Goal: Register for event/course

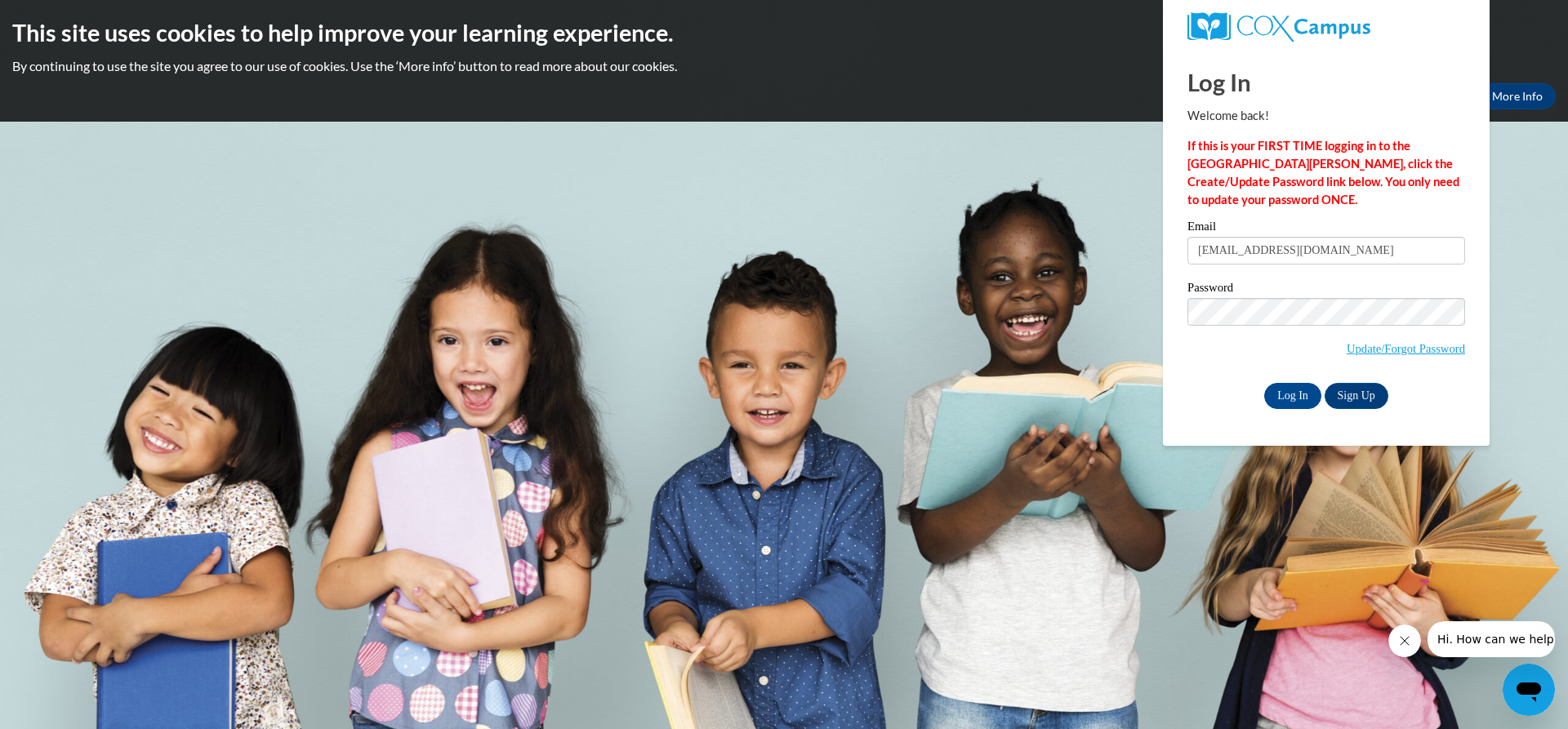
type input "[EMAIL_ADDRESS][DOMAIN_NAME]"
click at [1285, 395] on input "Log In" at bounding box center [1292, 396] width 57 height 26
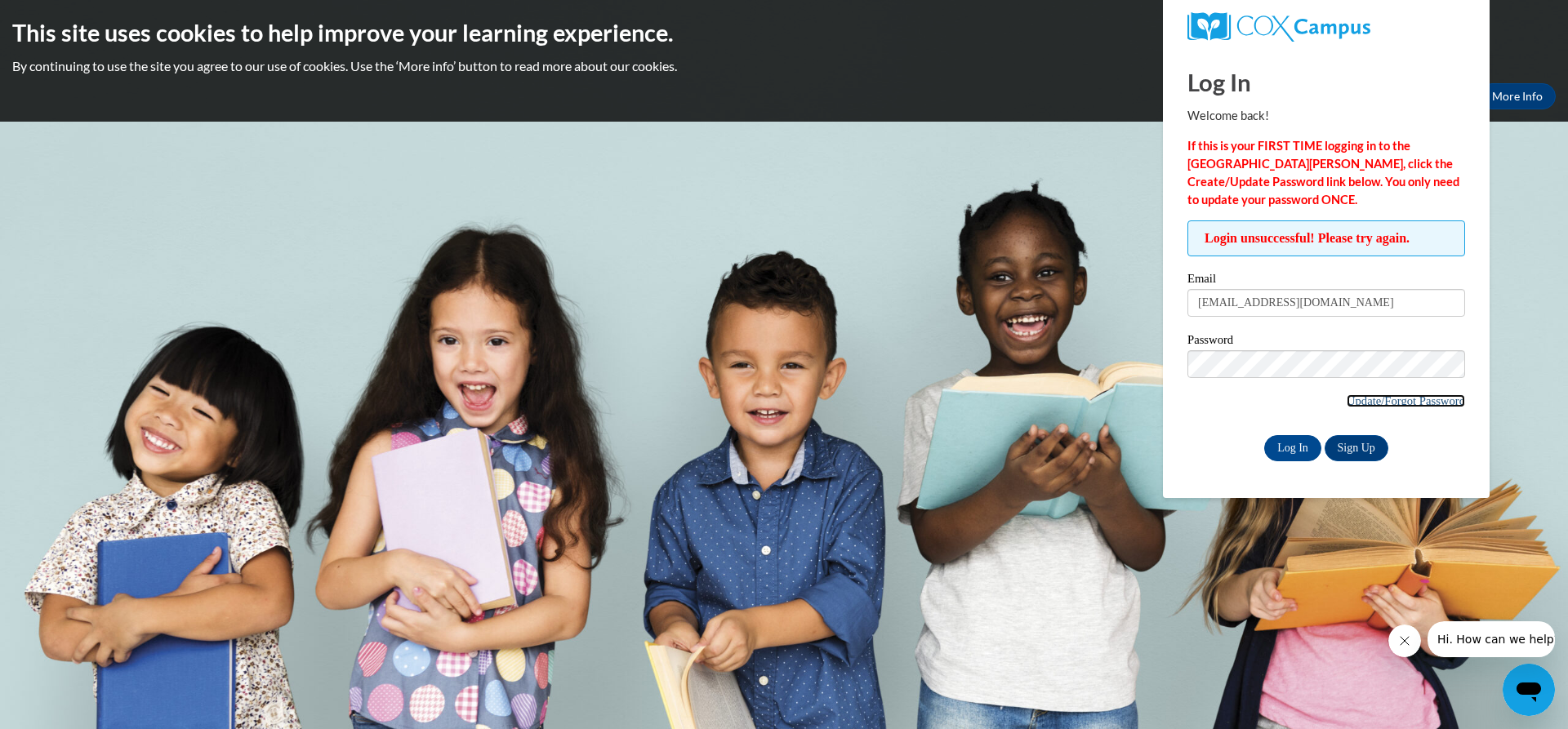
click at [1347, 394] on link "Update/Forgot Password" at bounding box center [1406, 401] width 118 height 13
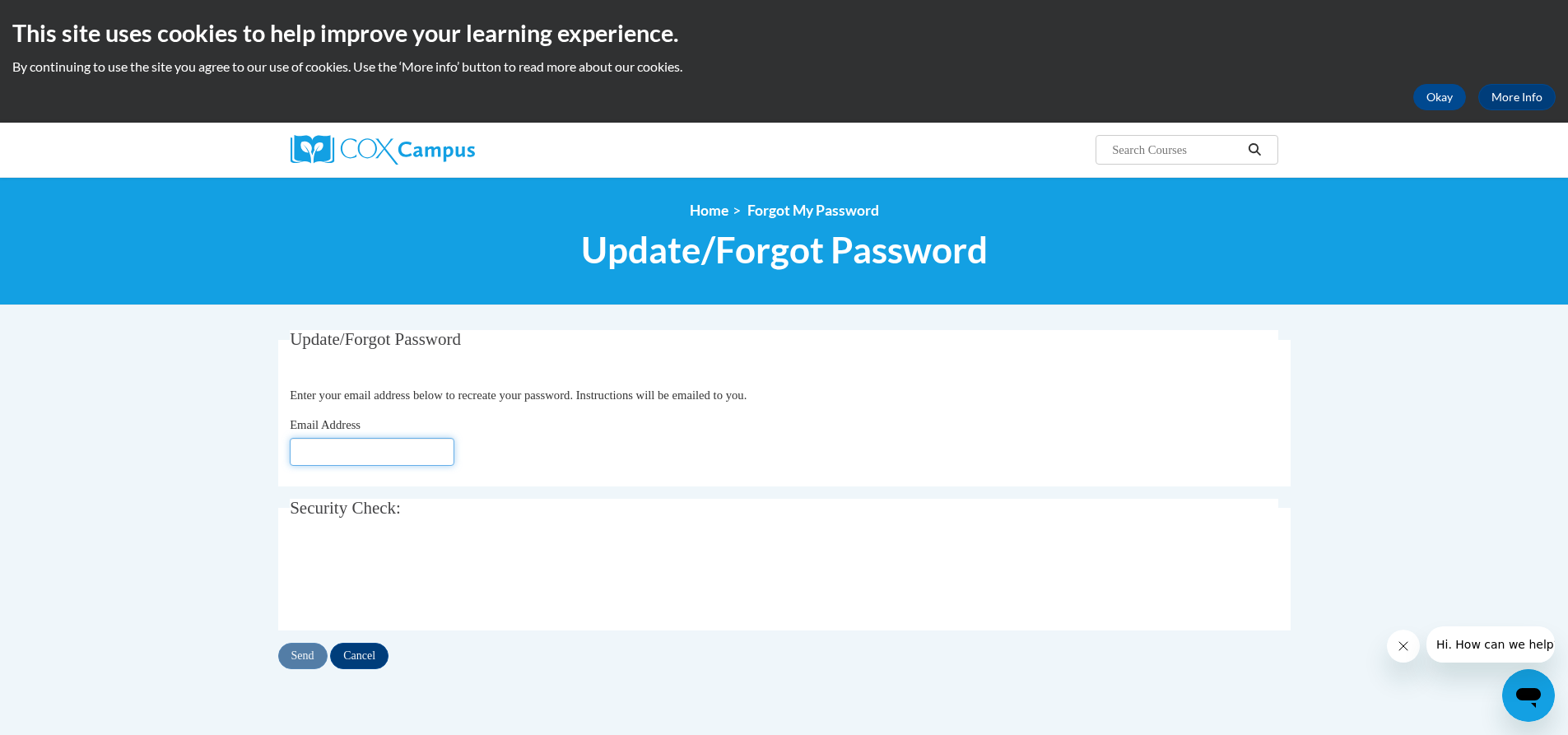
click at [349, 444] on input "Email Address" at bounding box center [372, 452] width 165 height 28
type input "[EMAIL_ADDRESS][DOMAIN_NAME]"
click at [312, 656] on input "Send" at bounding box center [303, 656] width 49 height 26
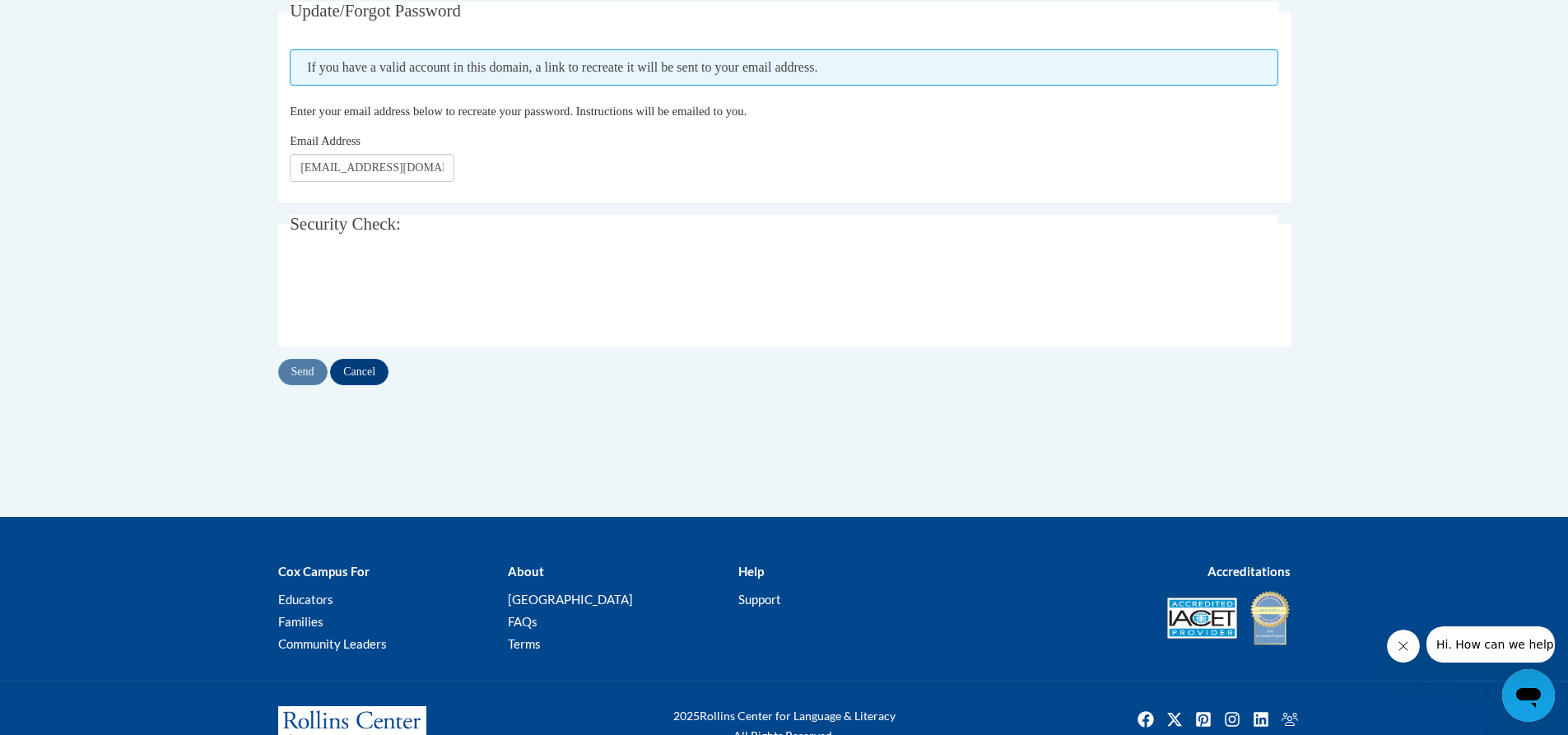
scroll to position [329, 0]
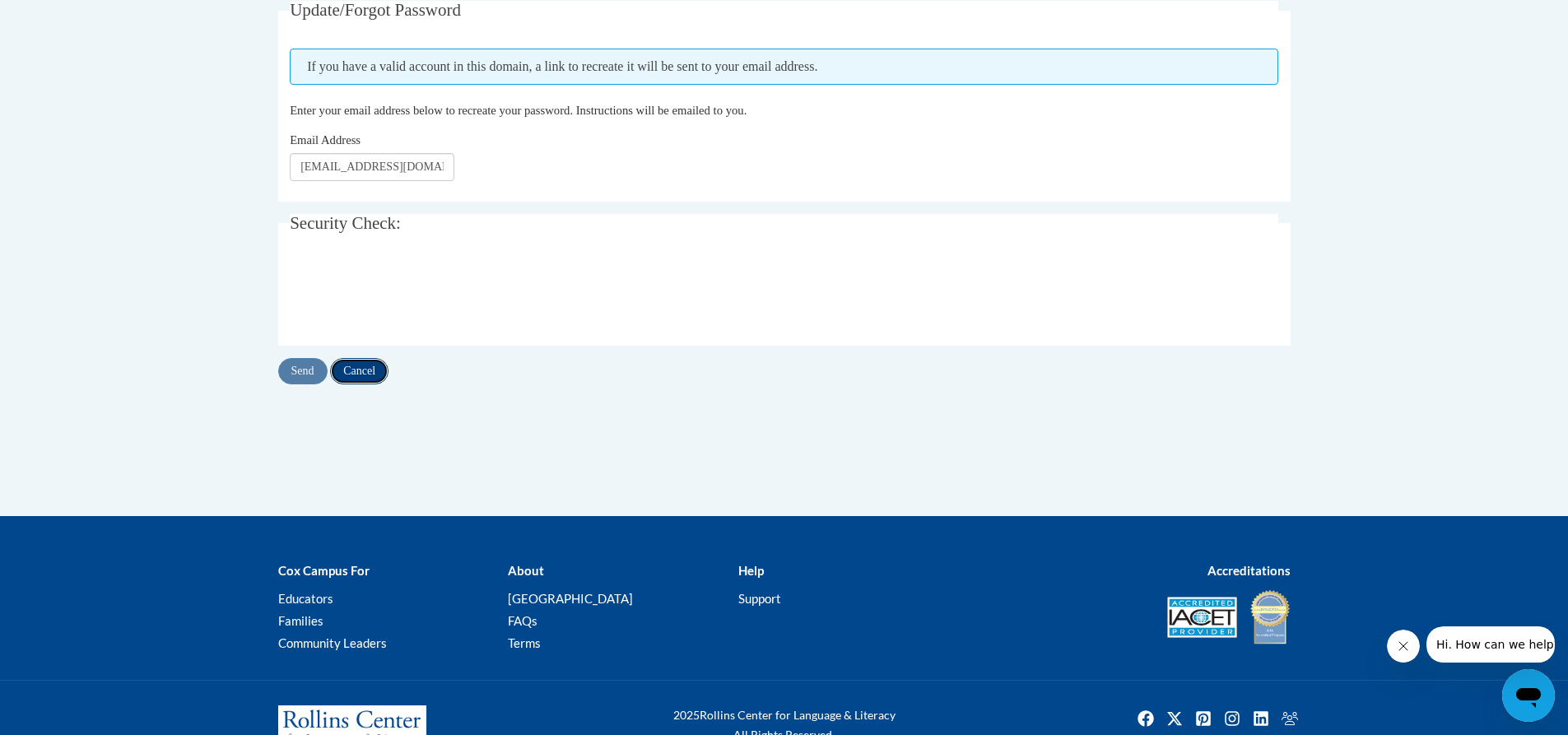
click at [379, 367] on input "Cancel" at bounding box center [359, 372] width 59 height 26
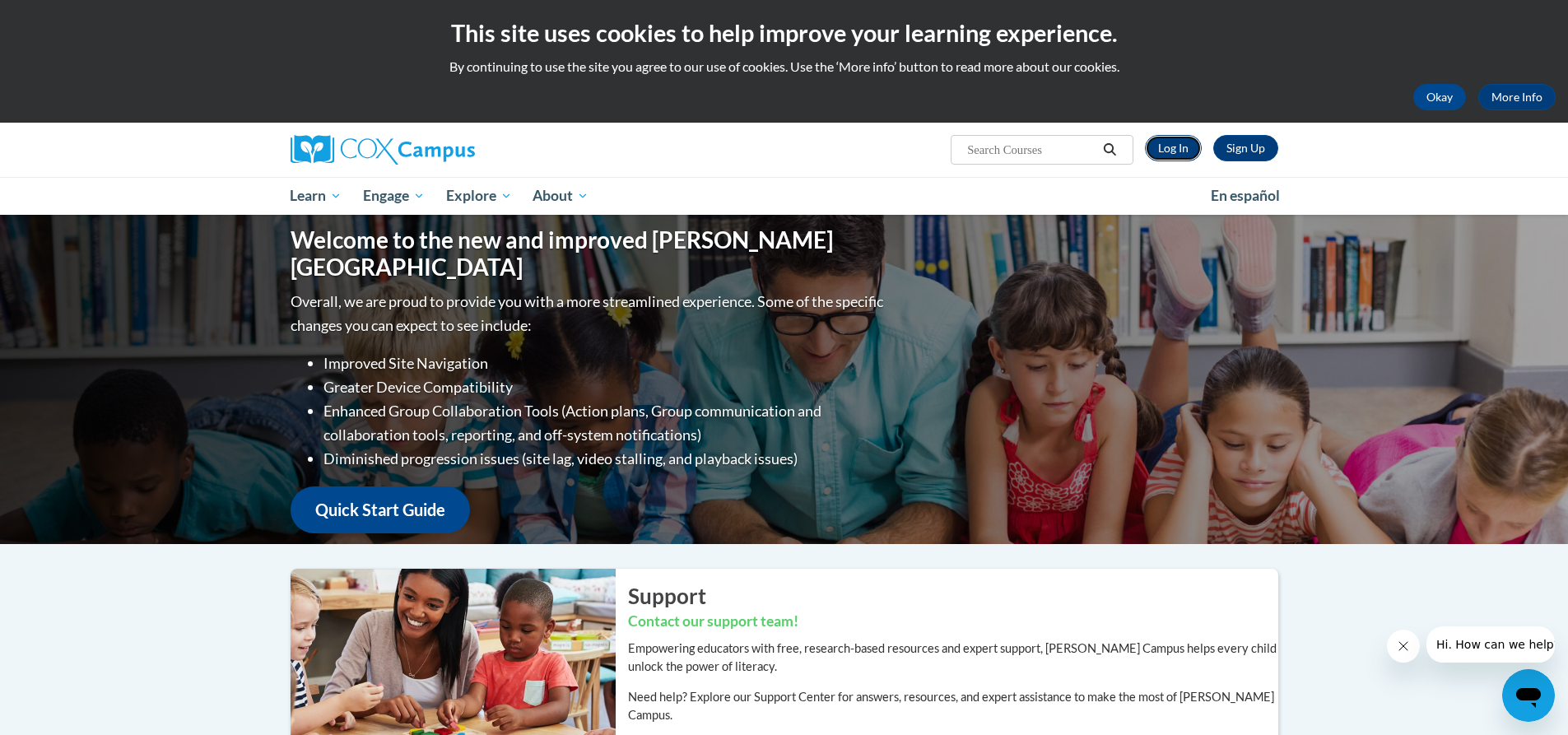
click at [1165, 143] on link "Log In" at bounding box center [1174, 149] width 57 height 26
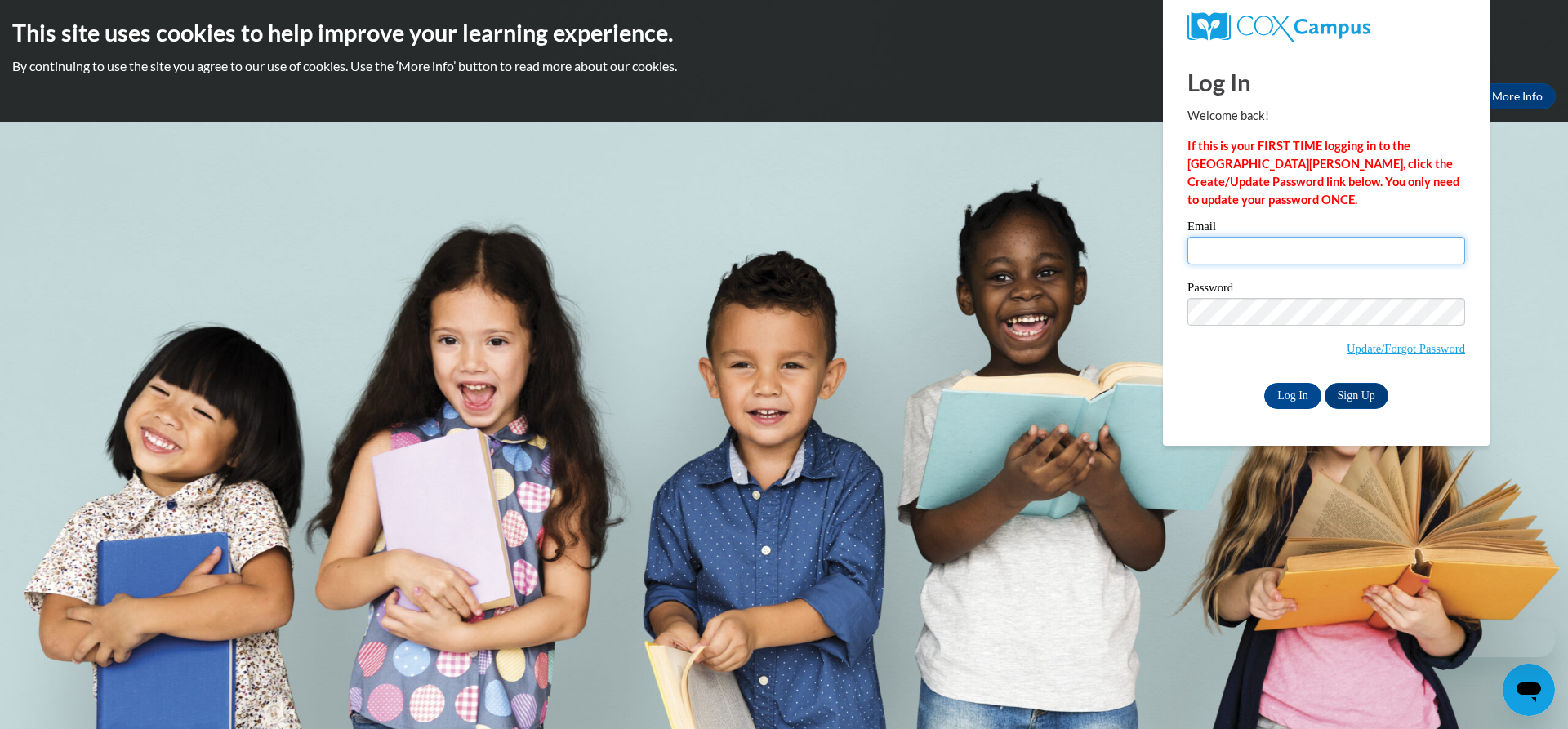
click at [1213, 261] on input "Email" at bounding box center [1327, 251] width 278 height 28
type input "[EMAIL_ADDRESS][DOMAIN_NAME]"
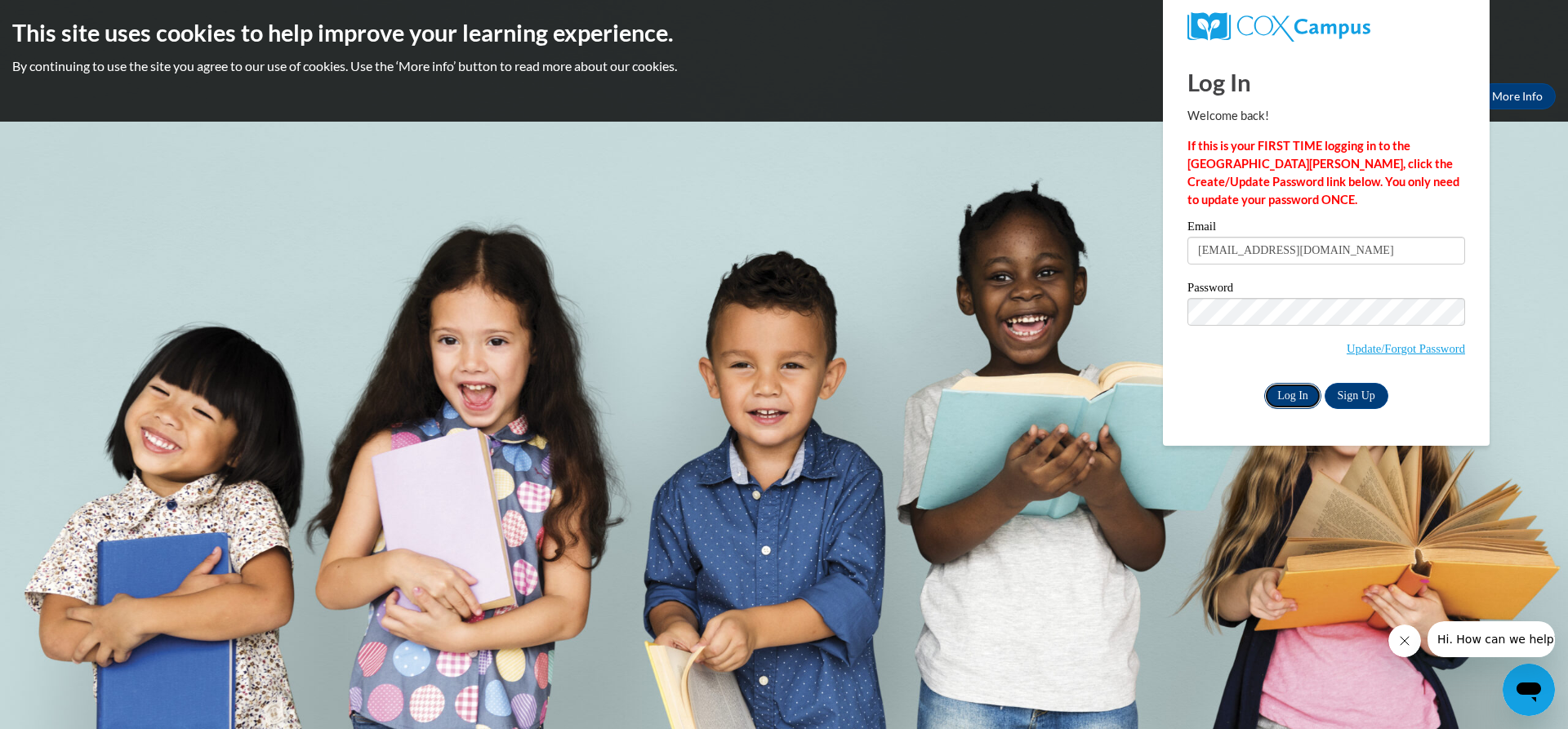
click at [1307, 395] on input "Log In" at bounding box center [1292, 396] width 57 height 26
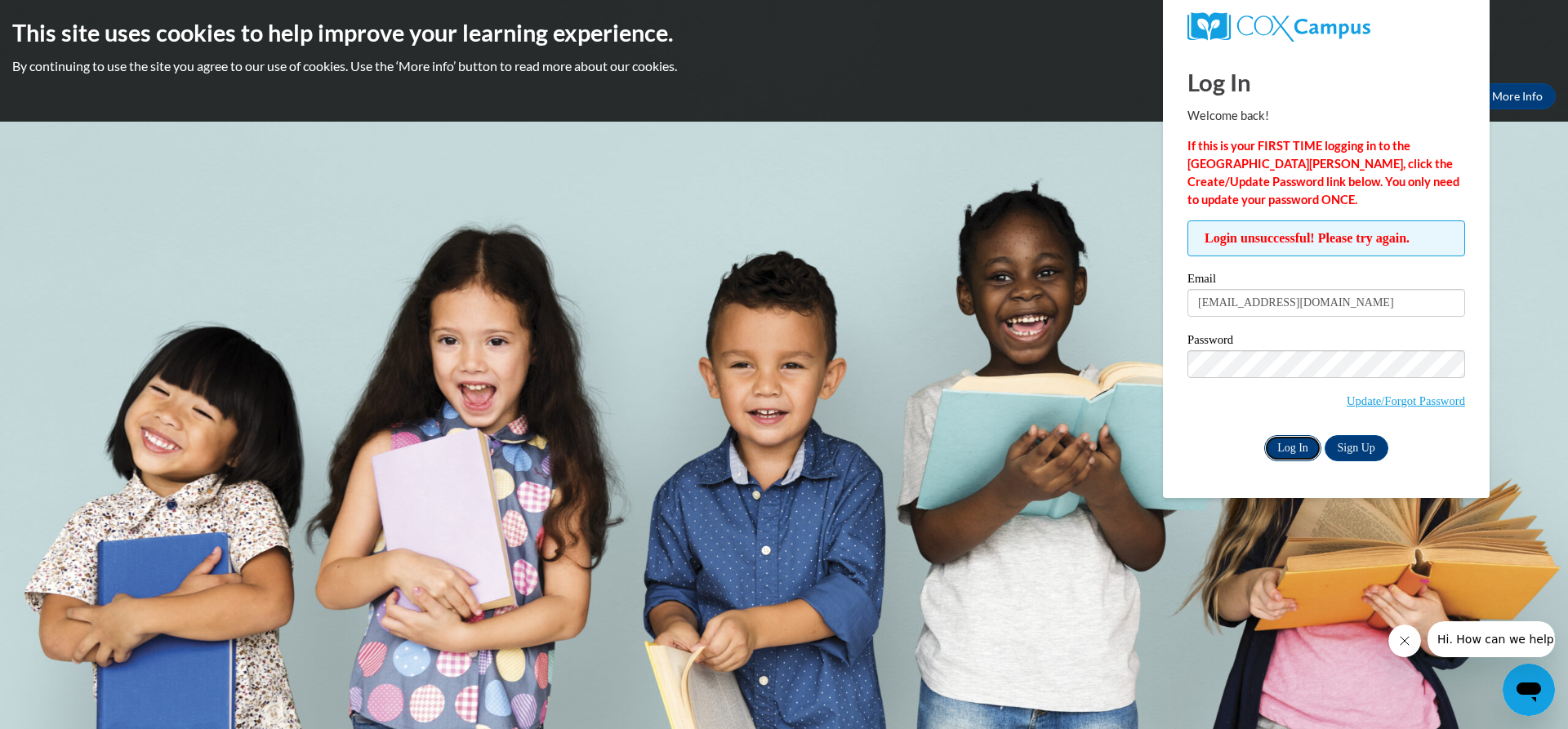
click at [1303, 448] on input "Log In" at bounding box center [1292, 448] width 57 height 26
drag, startPoint x: 1356, startPoint y: 298, endPoint x: 1112, endPoint y: 239, distance: 251.0
click at [1112, 239] on body "This site uses cookies to help improve your learning experience. By continuing …" at bounding box center [784, 364] width 1568 height 729
type input "juanita@o2bkids.com"
click at [1283, 448] on input "Log In" at bounding box center [1292, 448] width 57 height 26
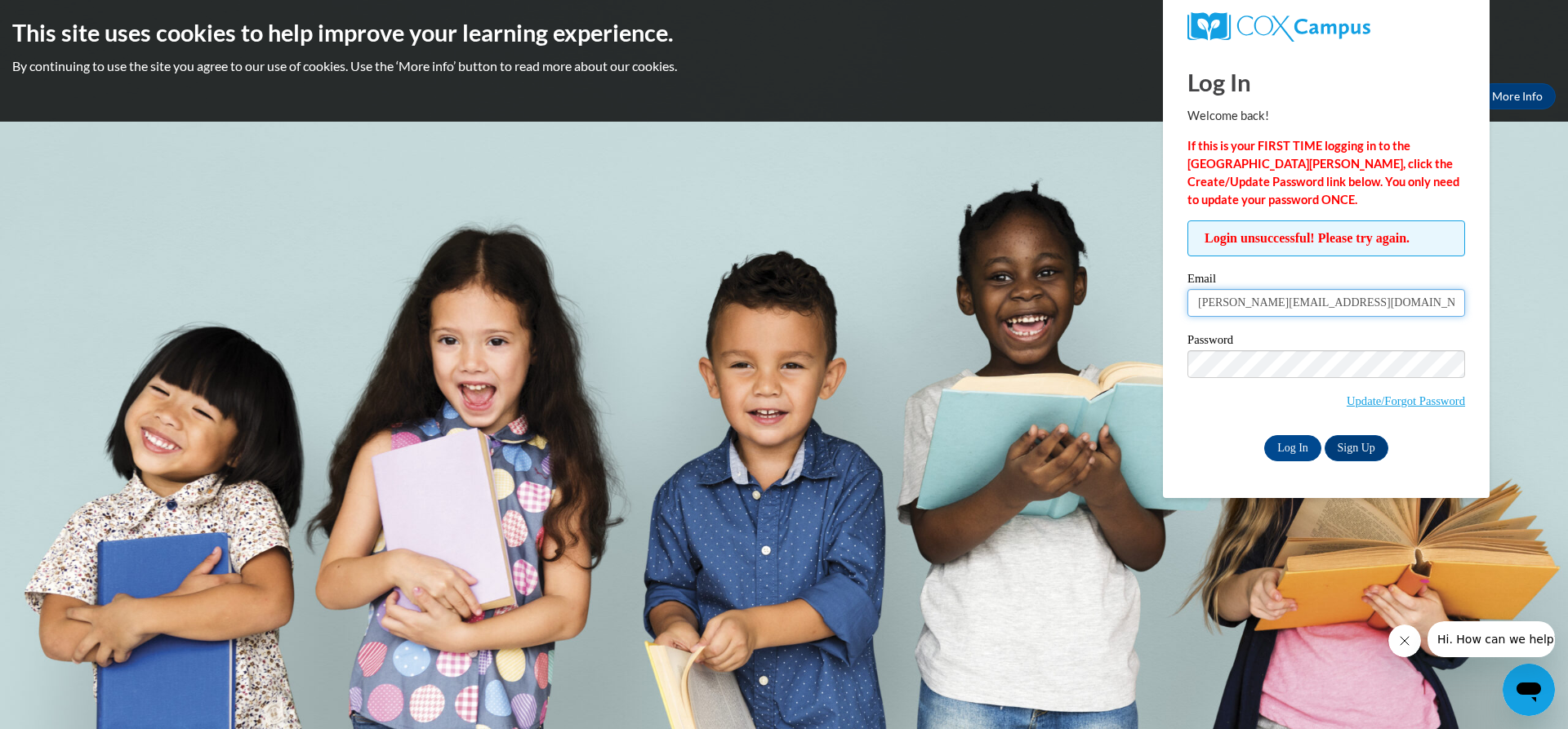
drag, startPoint x: 1319, startPoint y: 308, endPoint x: 1104, endPoint y: 302, distance: 215.1
click at [1104, 302] on body "This site uses cookies to help improve your learning experience. By continuing …" at bounding box center [784, 364] width 1568 height 729
type input "[EMAIL_ADDRESS][DOMAIN_NAME]"
click at [1286, 452] on input "Log In" at bounding box center [1292, 448] width 57 height 26
click at [1352, 449] on link "Sign Up" at bounding box center [1357, 448] width 64 height 26
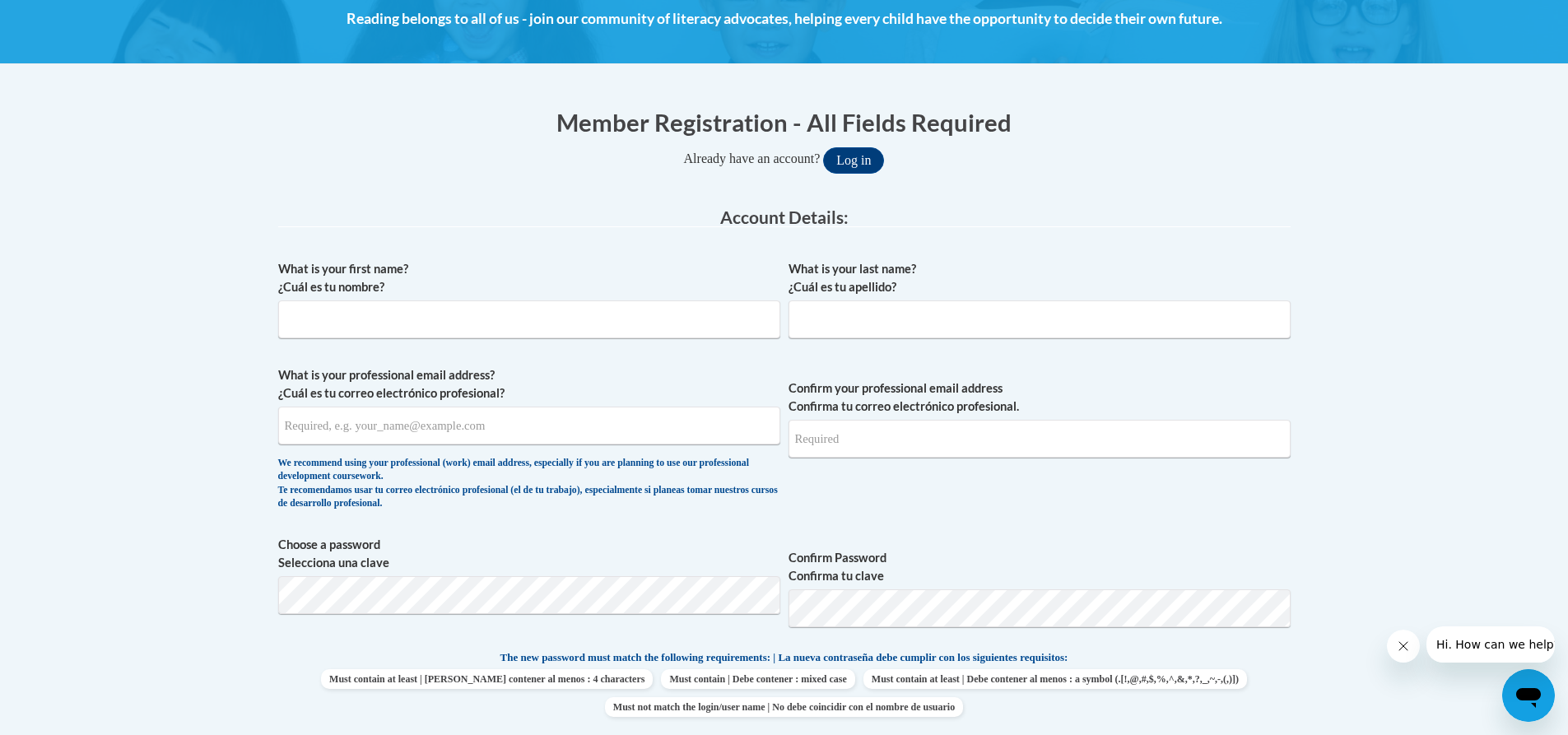
scroll to position [247, 0]
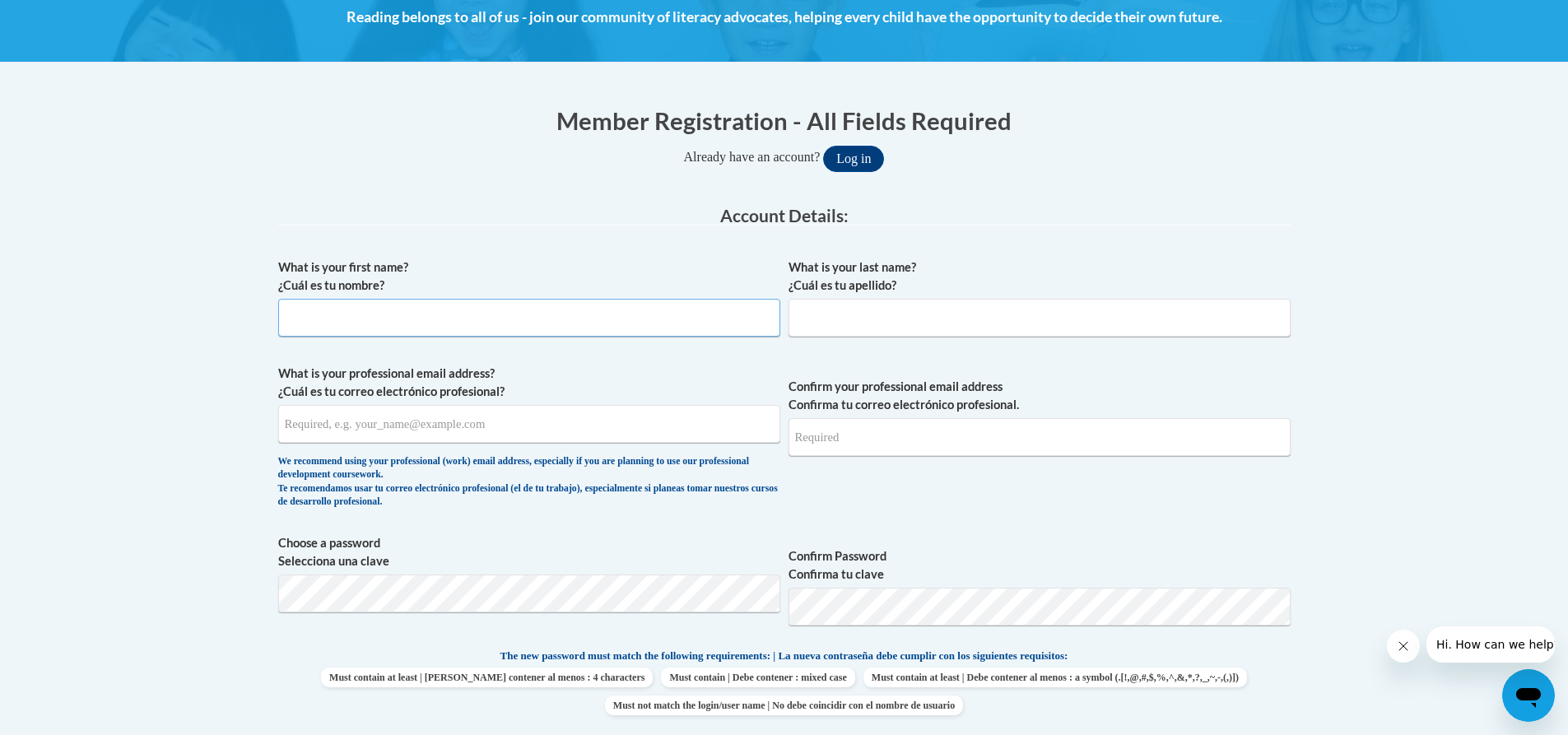
click at [404, 323] on input "What is your first name? ¿Cuál es tu nombre?" at bounding box center [529, 318] width 502 height 38
type input "Juanita"
type input "Madison"
click at [340, 431] on input "What is your professional email address? ¿Cuál es tu correo electrónico profesi…" at bounding box center [529, 424] width 502 height 38
type input "juanita@o2bkids.com"
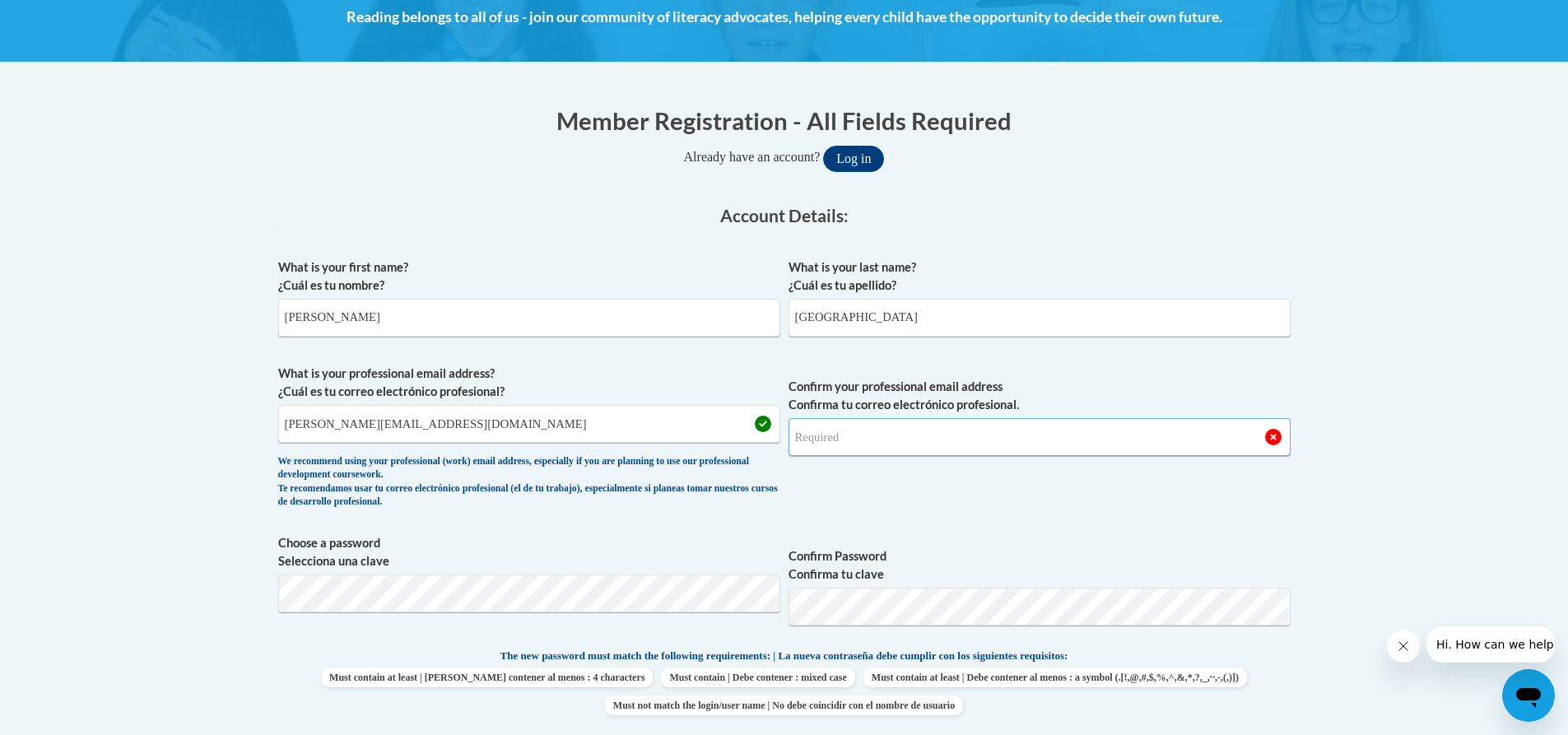
click at [867, 443] on input "Confirm your professional email address Confirma tu correo electrónico profesio…" at bounding box center [1039, 437] width 502 height 38
type input "juanita@o2bkids.com"
click at [570, 570] on span "Choose a password Selecciona una clave" at bounding box center [529, 586] width 502 height 105
click at [1302, 526] on div "Member Registration - All Fields Required Already have an account? Log in Prefe…" at bounding box center [784, 729] width 1037 height 1286
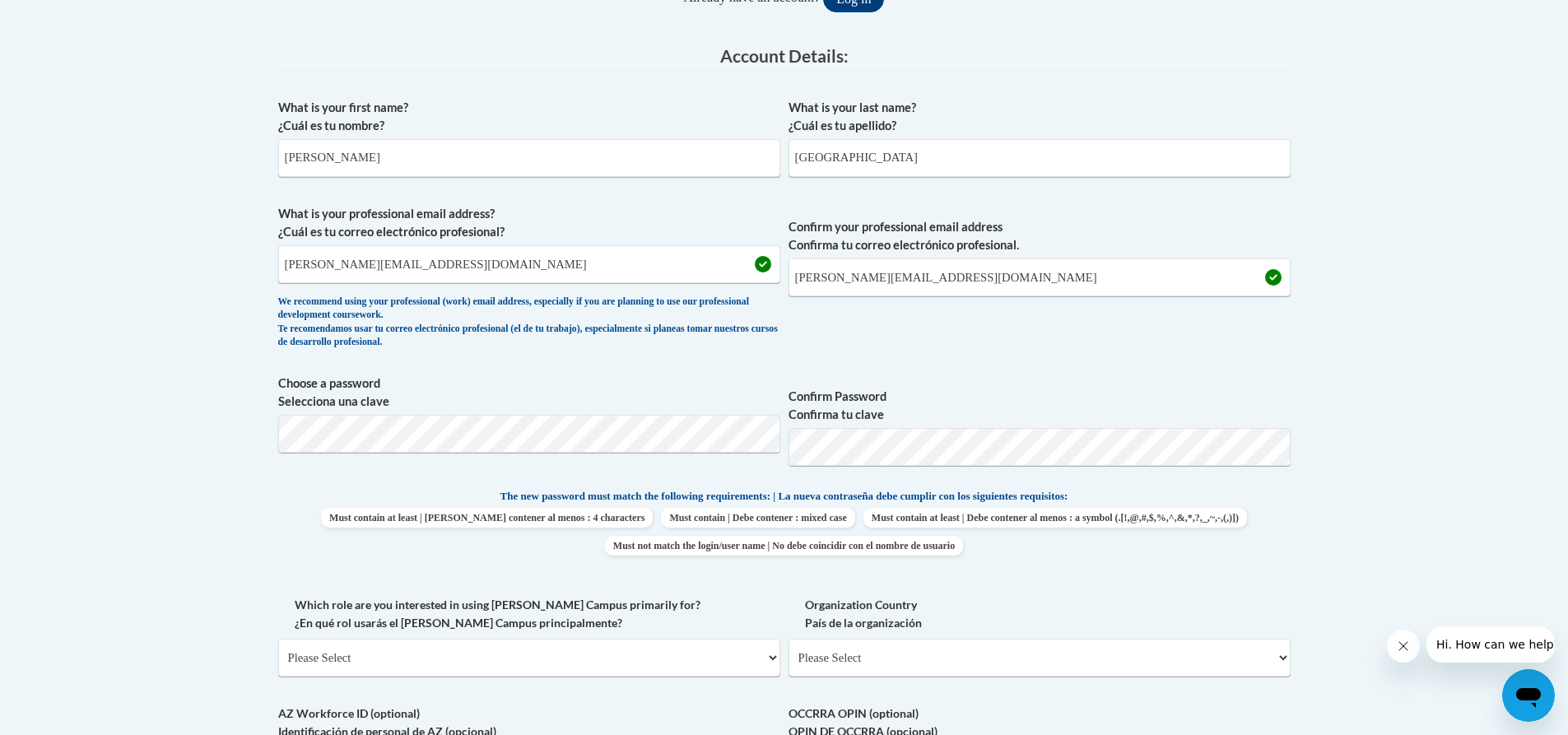
scroll to position [411, 0]
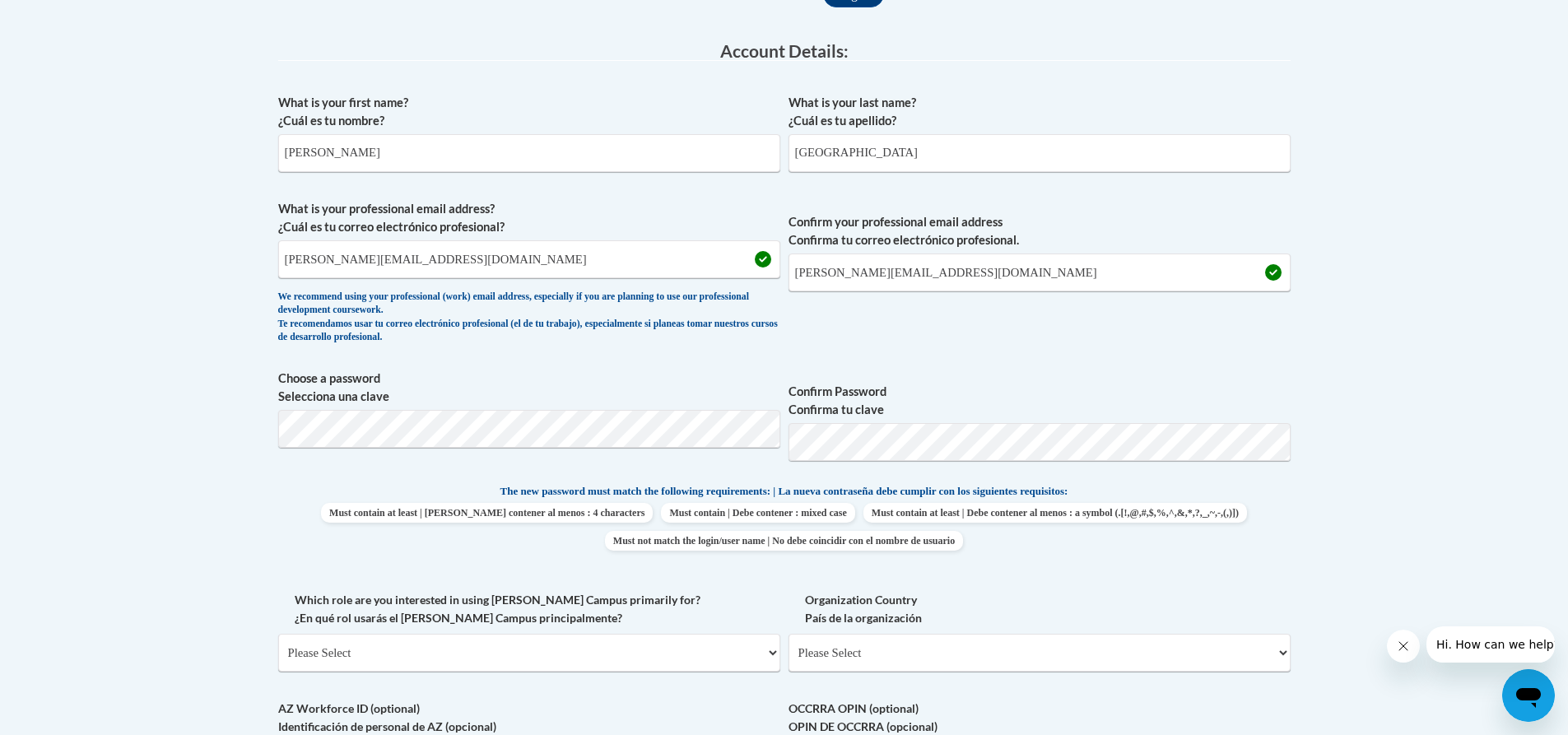
click at [1300, 604] on div "Member Registration - All Fields Required Already have an account? Log in Prefe…" at bounding box center [784, 565] width 1037 height 1286
click at [966, 404] on label "Confirm Password Confirma tu clave" at bounding box center [1039, 401] width 502 height 36
click at [246, 434] on body "This site uses cookies to help improve your learning experience. By continuing …" at bounding box center [784, 593] width 1568 height 2010
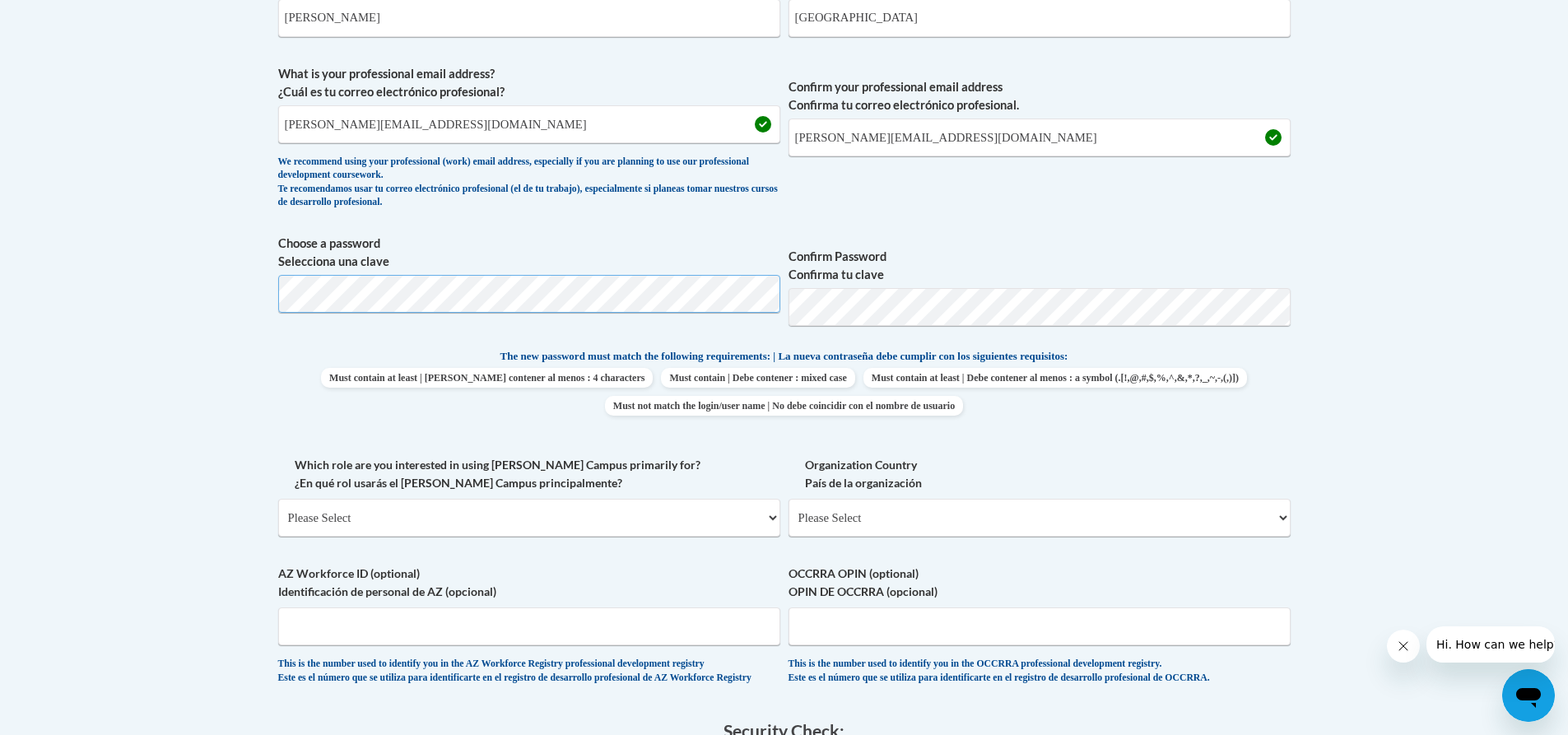
scroll to position [576, 0]
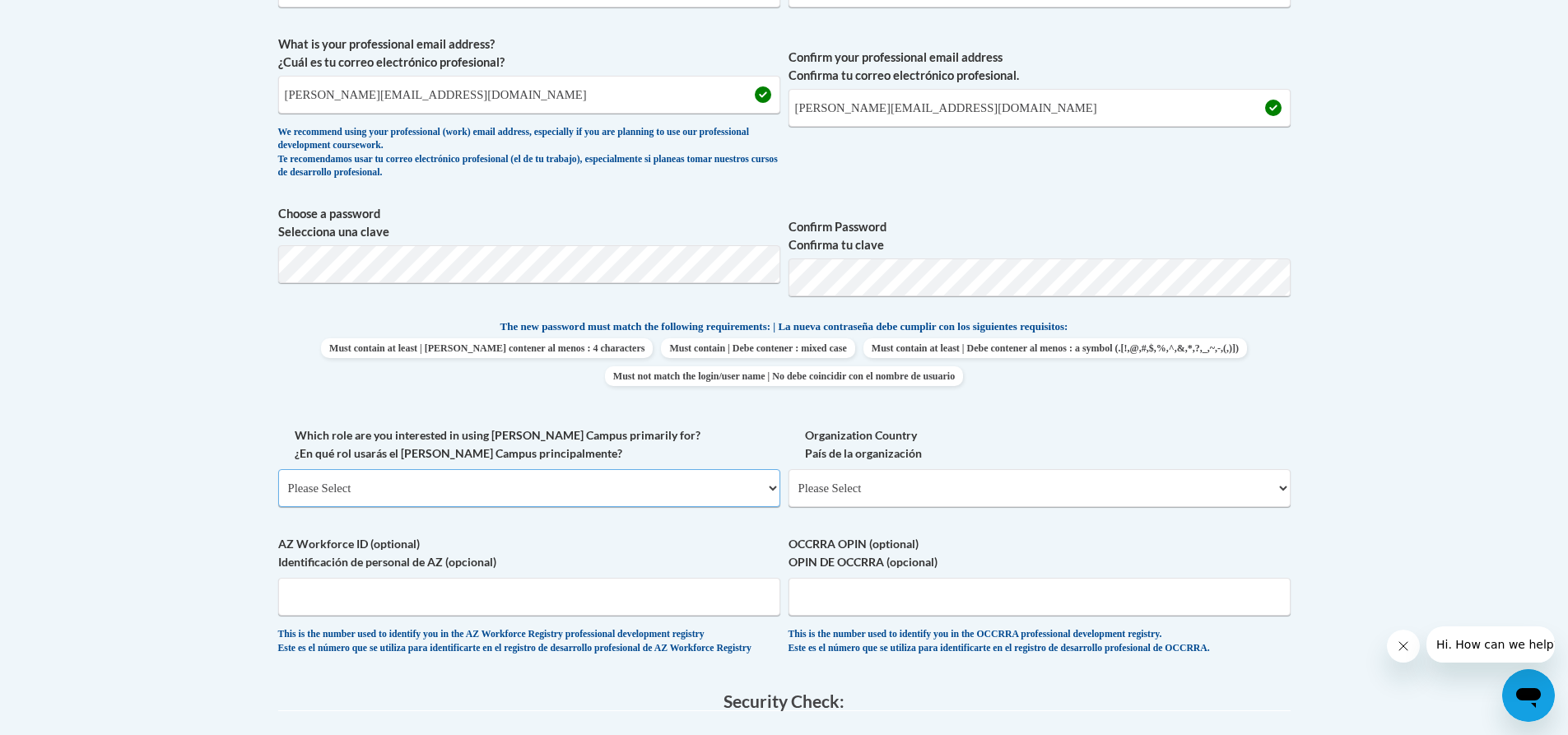
click at [485, 486] on select "Please Select College/University | Colegio/Universidad Community/Nonprofit Part…" at bounding box center [529, 488] width 502 height 38
click at [278, 469] on select "Please Select College/University | Colegio/Universidad Community/Nonprofit Part…" at bounding box center [529, 488] width 502 height 38
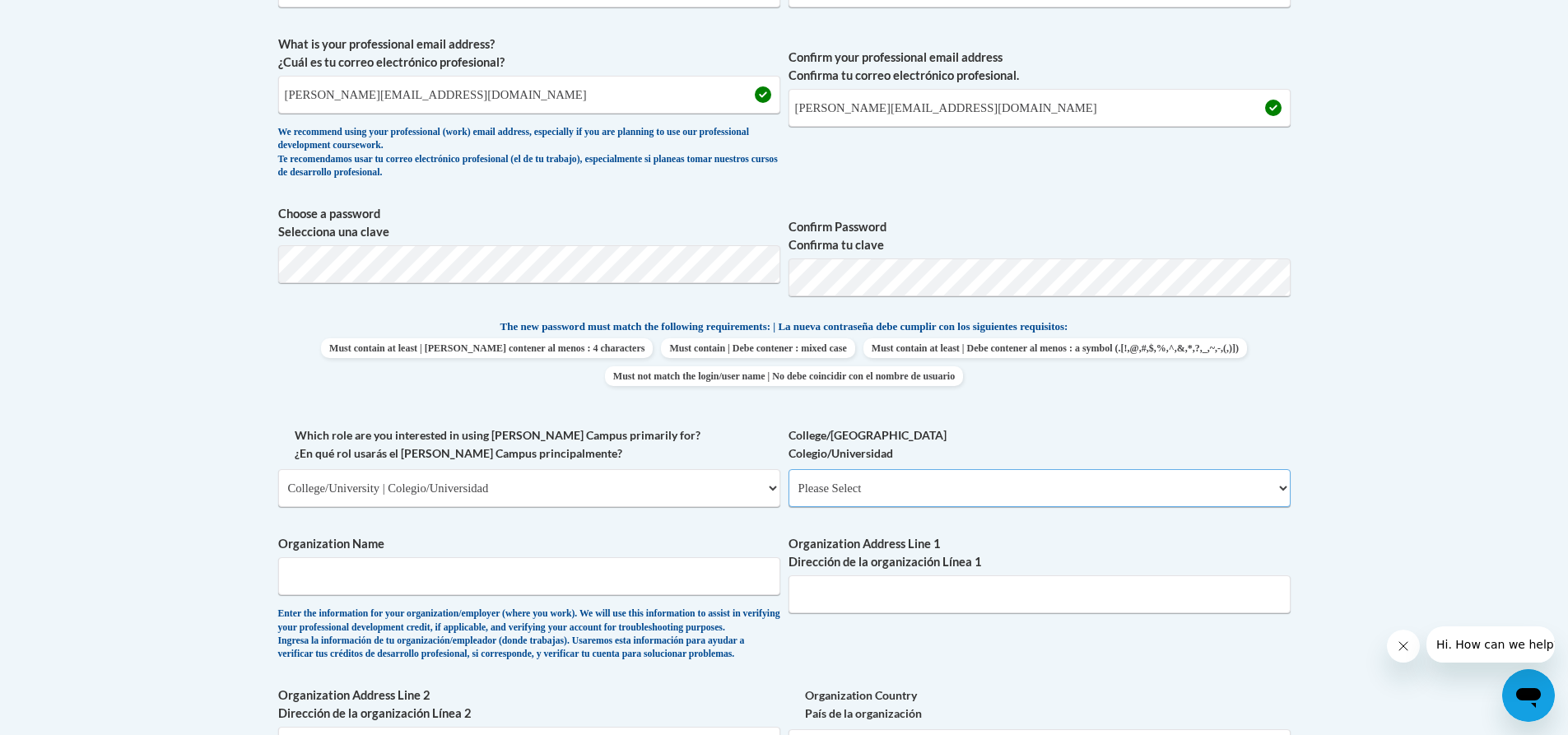
click at [859, 488] on select "Please Select College/University Staff | Empleado universitario College/Univers…" at bounding box center [1039, 488] width 502 height 38
click at [724, 496] on select "Please Select College/University | Colegio/Universidad Community/Nonprofit Part…" at bounding box center [529, 488] width 502 height 38
select select "fbf2d438-af2f-41f8-98f1-81c410e29de3"
click at [278, 469] on select "Please Select College/University | Colegio/Universidad Community/Nonprofit Part…" at bounding box center [529, 488] width 502 height 38
click at [827, 499] on select "Please Select Early Learning/Daycare Teacher/Family Home Care Provider | Maestr…" at bounding box center [1039, 488] width 502 height 38
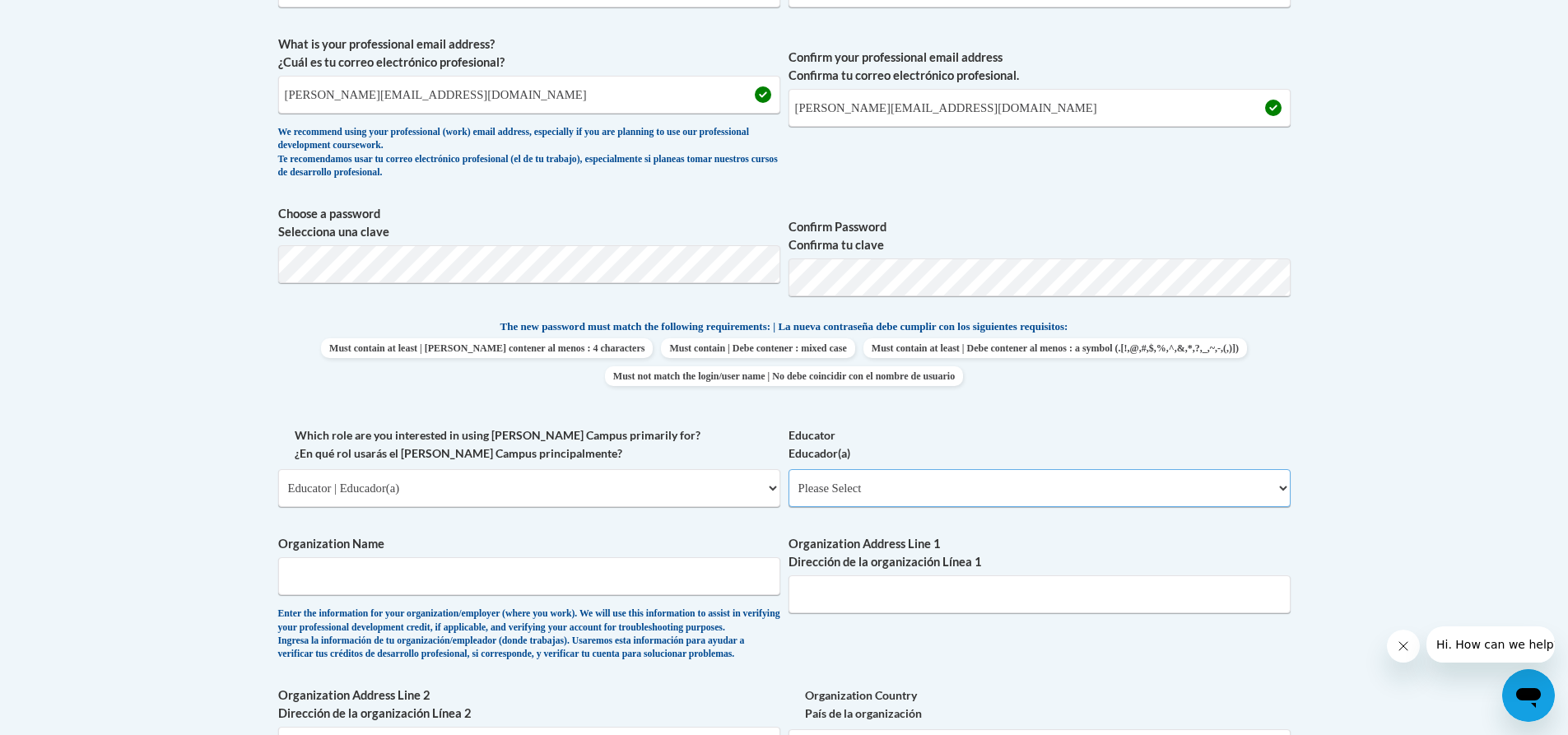
select select "6732b29e-f5f4-40e4-a595-7dafd2b8fb29"
click at [789, 469] on select "Please Select Early Learning/Daycare Teacher/Family Home Care Provider | Maestr…" at bounding box center [1039, 488] width 502 height 38
click at [501, 585] on input "Organization Name" at bounding box center [529, 576] width 502 height 38
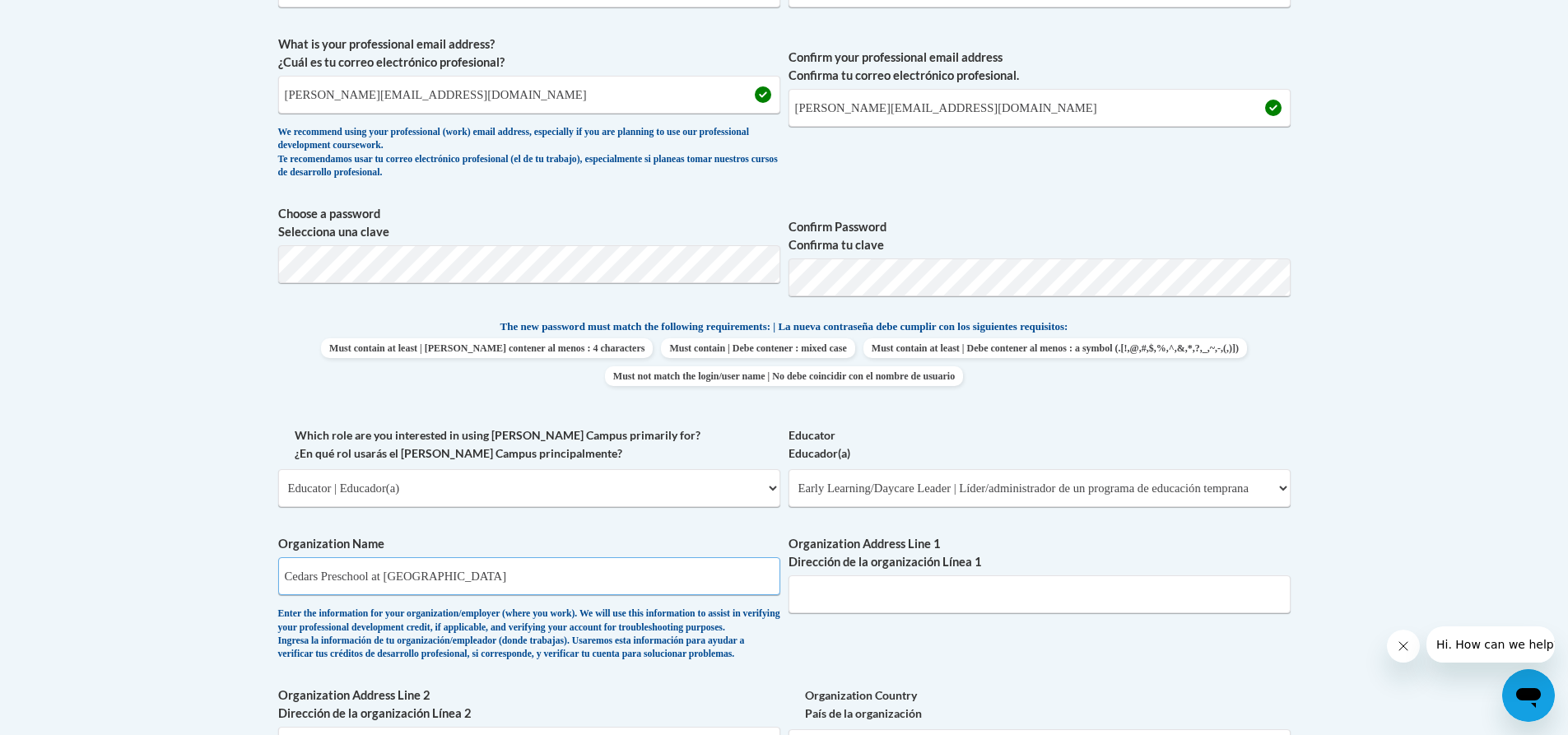
type input "Cedars Preschool at South Douglasville"
click at [873, 601] on input "Organization Address Line 1 Dirección de la organización Línea 1" at bounding box center [1039, 594] width 502 height 38
click at [969, 591] on input "2424 Bomar Rd, Douglasville, Ga30135" at bounding box center [1039, 594] width 502 height 38
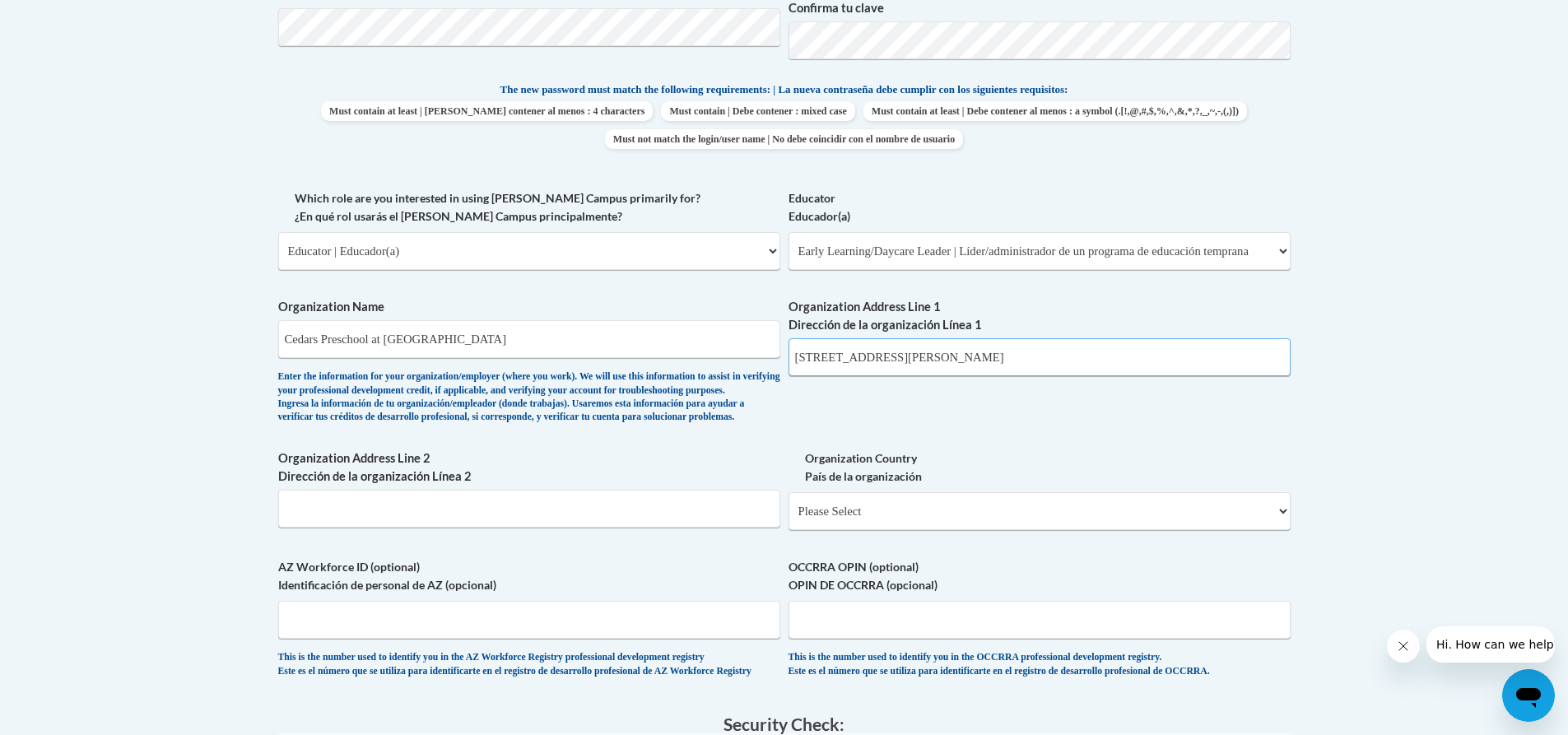
scroll to position [823, 0]
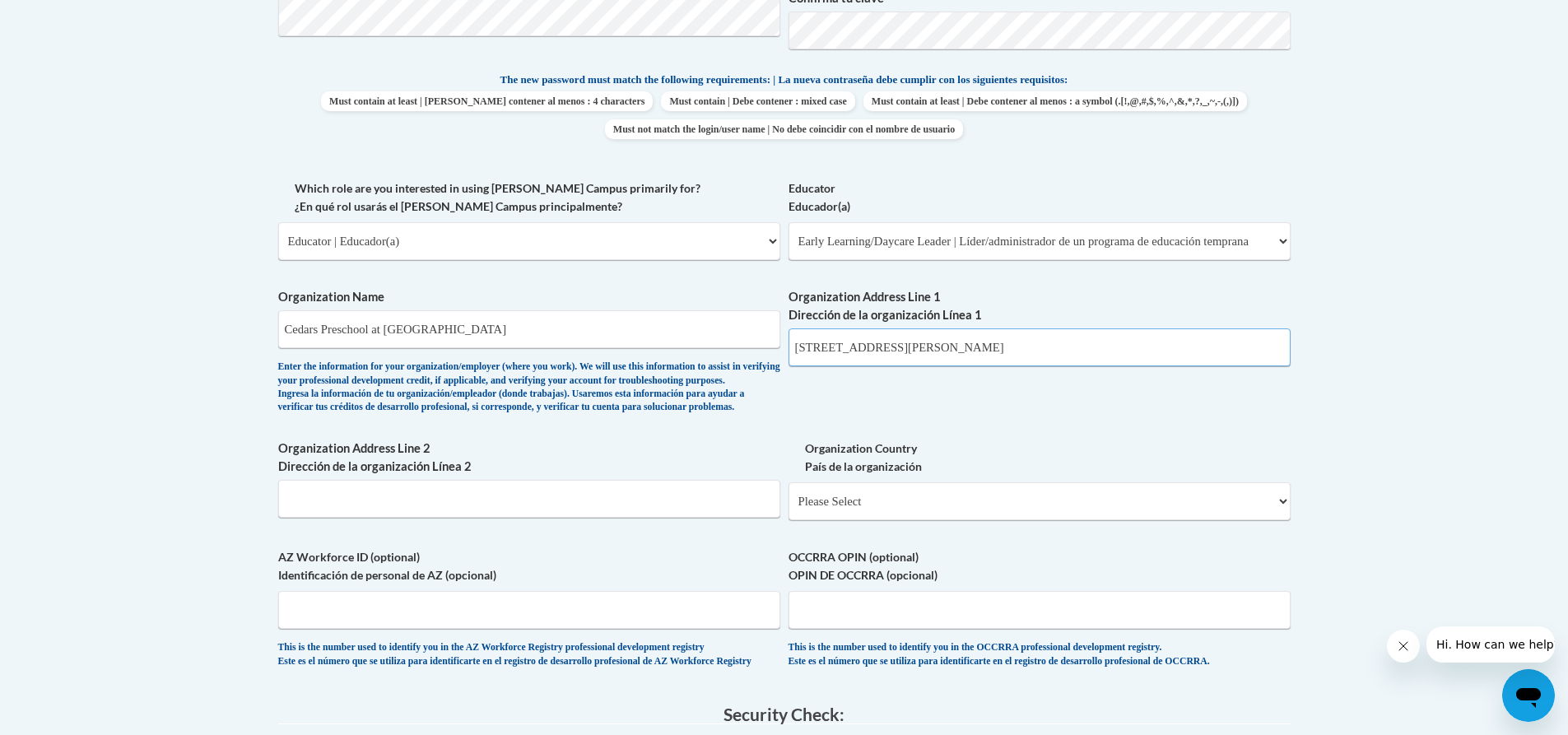
type input "2424 Bomar Rd, Douglasville, Ga 30135"
click at [1128, 520] on select "Please Select United States | Estados Unidos Outside of the United States | Fue…" at bounding box center [1039, 501] width 502 height 38
select select "ad49bcad-a171-4b2e-b99c-48b446064914"
click at [789, 509] on select "Please Select United States | Estados Unidos Outside of the United States | Fue…" at bounding box center [1039, 501] width 502 height 38
select select
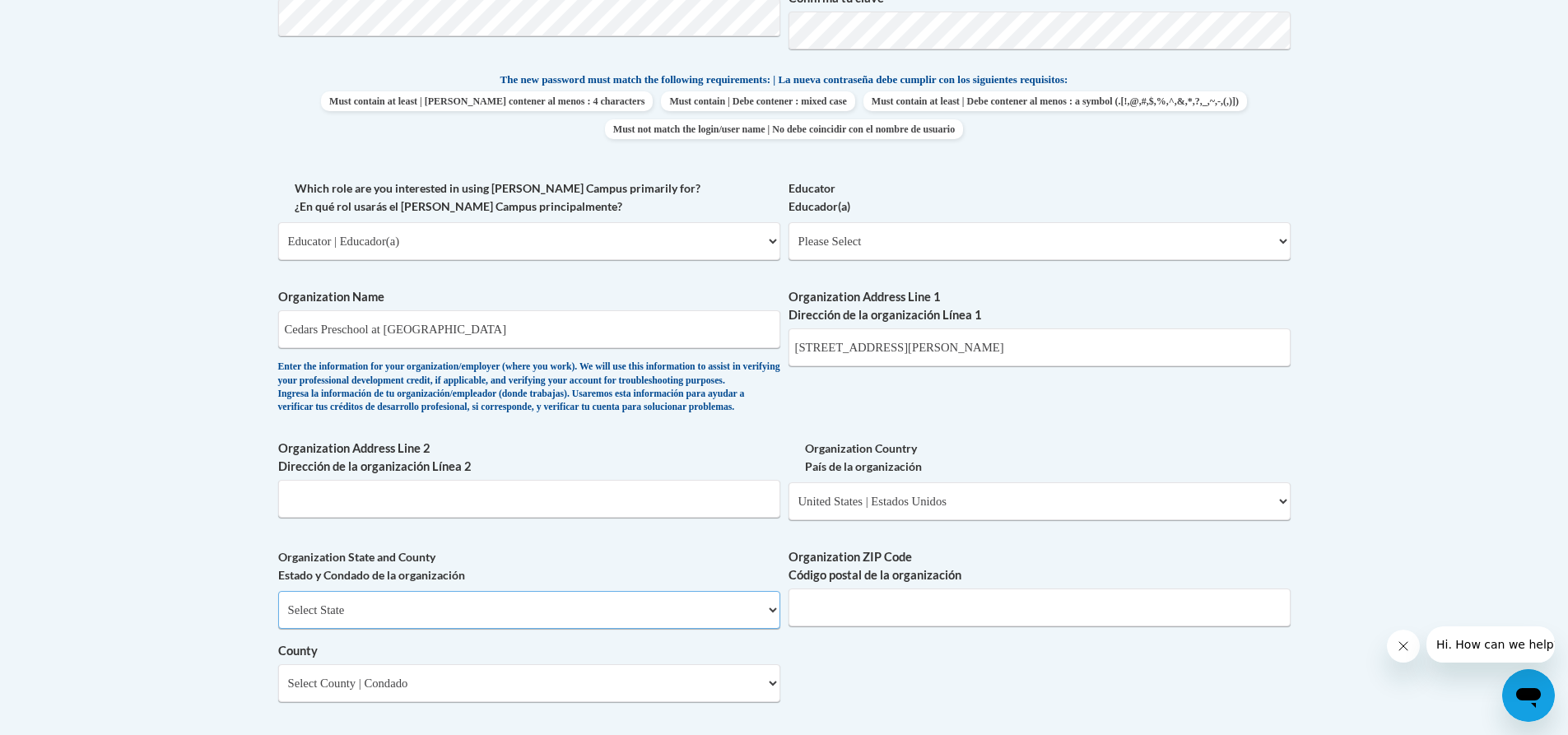
click at [688, 629] on select "Select State Alabama Alaska Arizona Arkansas California Colorado Connecticut De…" at bounding box center [529, 610] width 502 height 38
select select "Georgia"
click at [278, 619] on select "Select State Alabama Alaska Arizona Arkansas California Colorado Connecticut De…" at bounding box center [529, 610] width 502 height 38
click at [954, 626] on input "Organization ZIP Code Código postal de la organización" at bounding box center [1039, 607] width 502 height 38
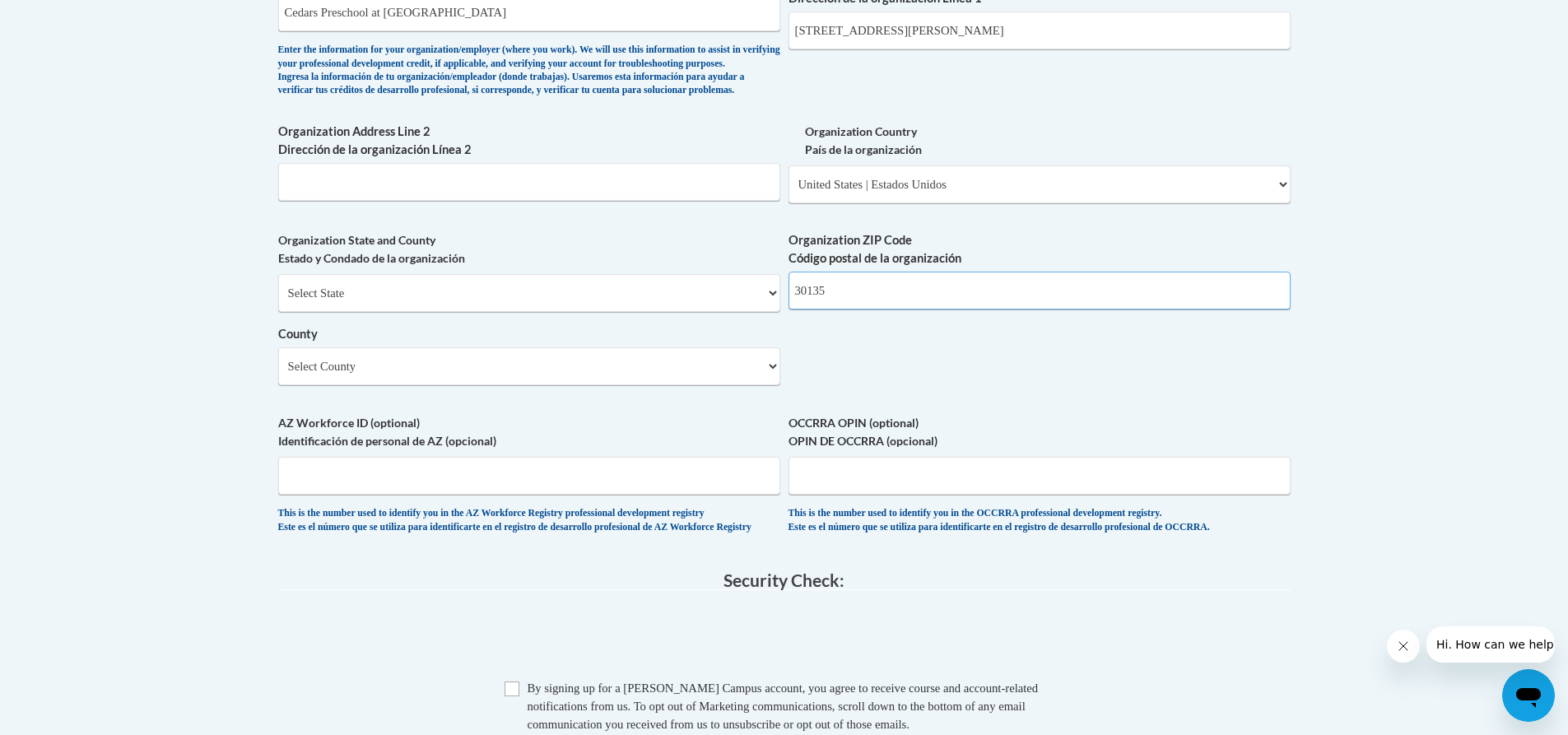
scroll to position [1153, 0]
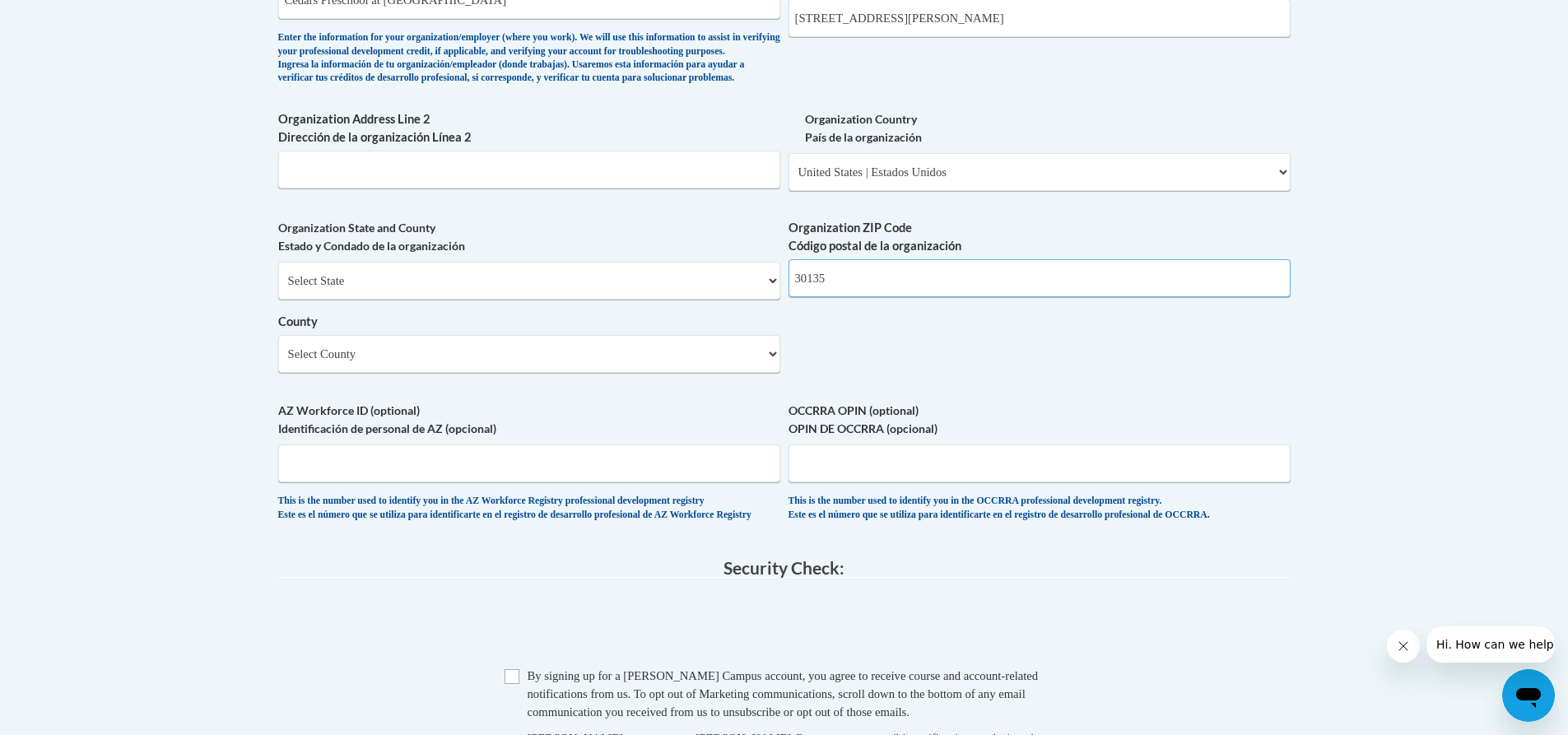
type input "30135"
click at [739, 373] on select "Select County Appling Atkinson Bacon Baker Baldwin Banks Barrow Bartow Ben Hill…" at bounding box center [529, 354] width 502 height 38
select select "Douglas"
click at [278, 362] on select "Select County Appling Atkinson Bacon Baker Baldwin Banks Barrow Bartow Ben Hill…" at bounding box center [529, 354] width 502 height 38
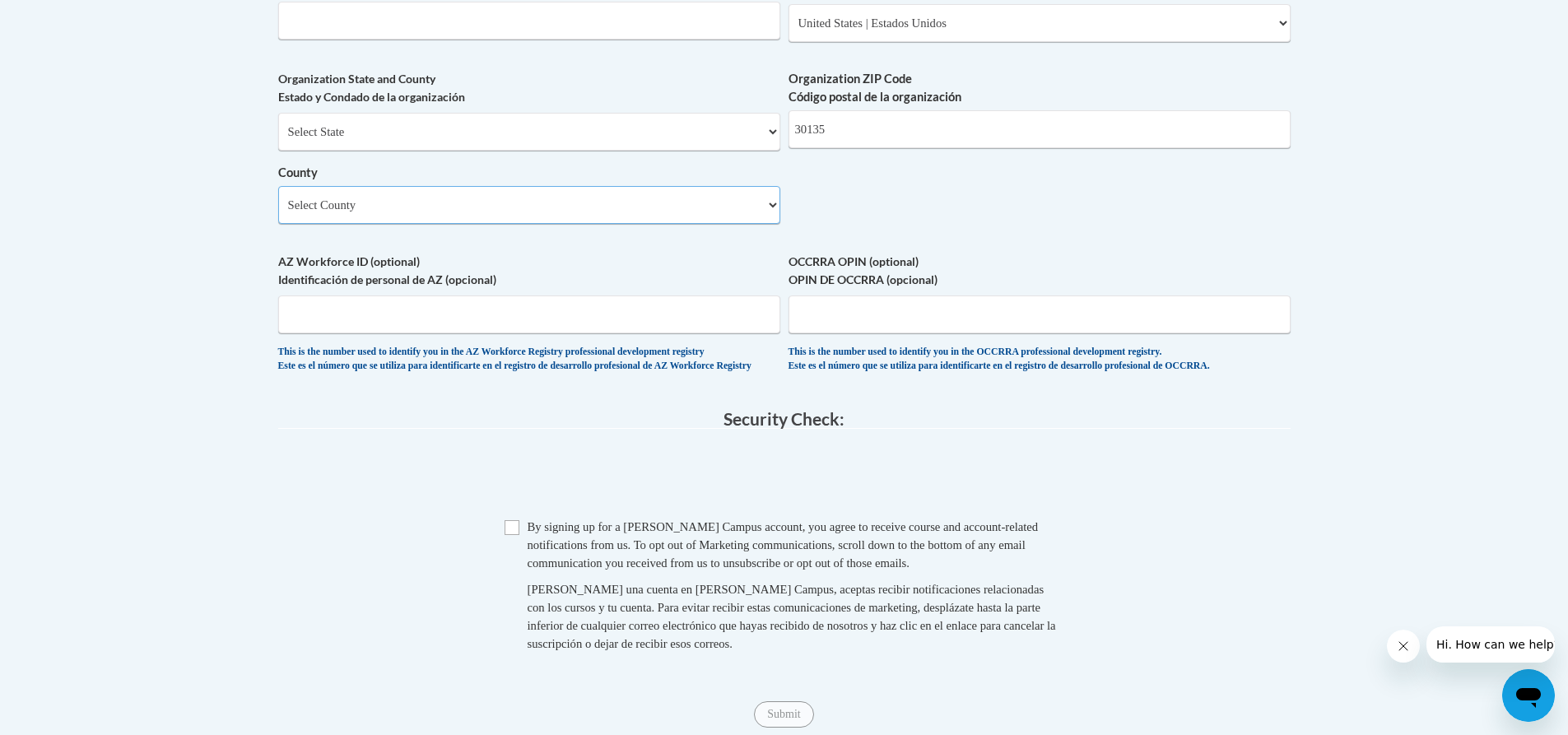
scroll to position [1318, 0]
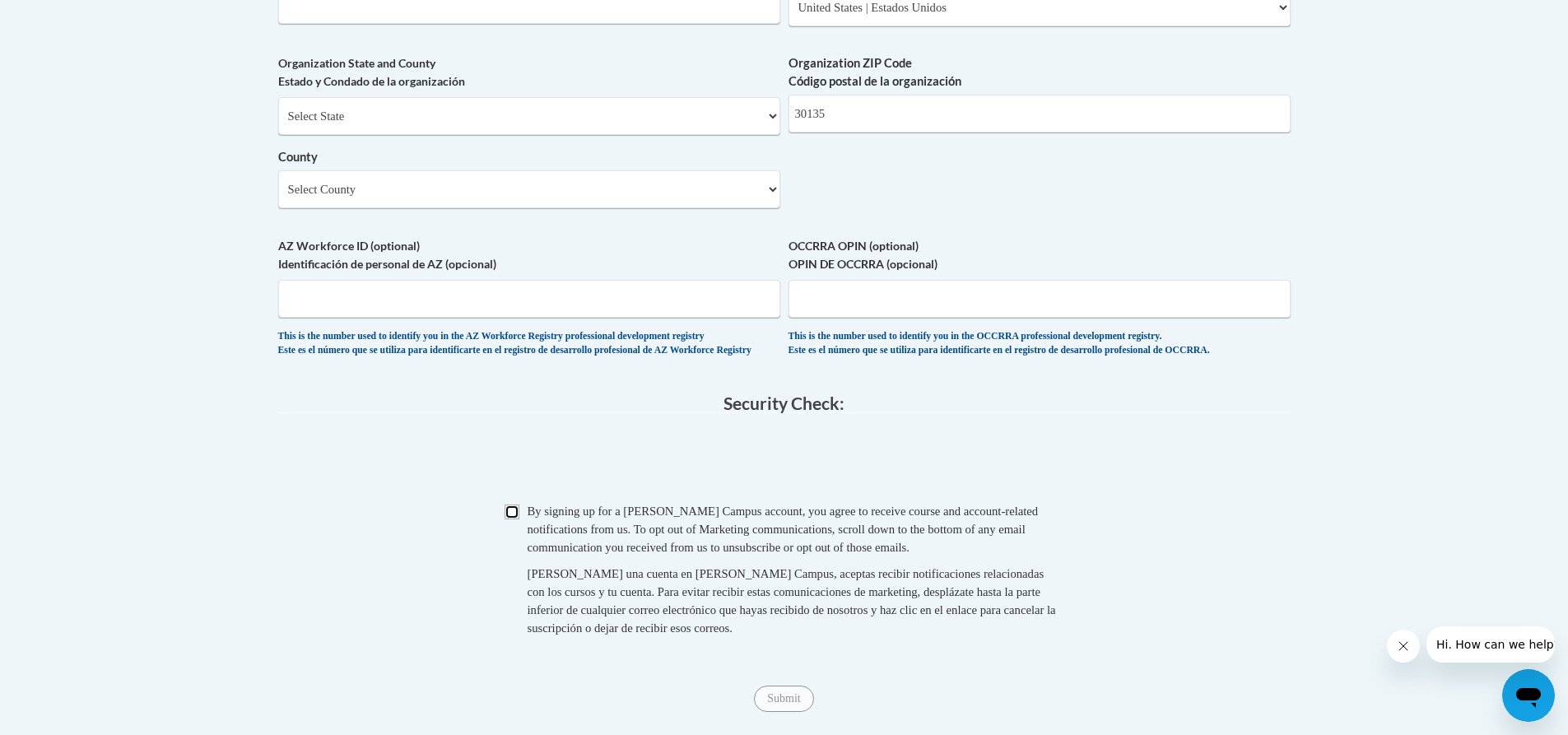
click at [509, 519] on input "Checkbox" at bounding box center [513, 513] width 15 height 15
checkbox input "true"
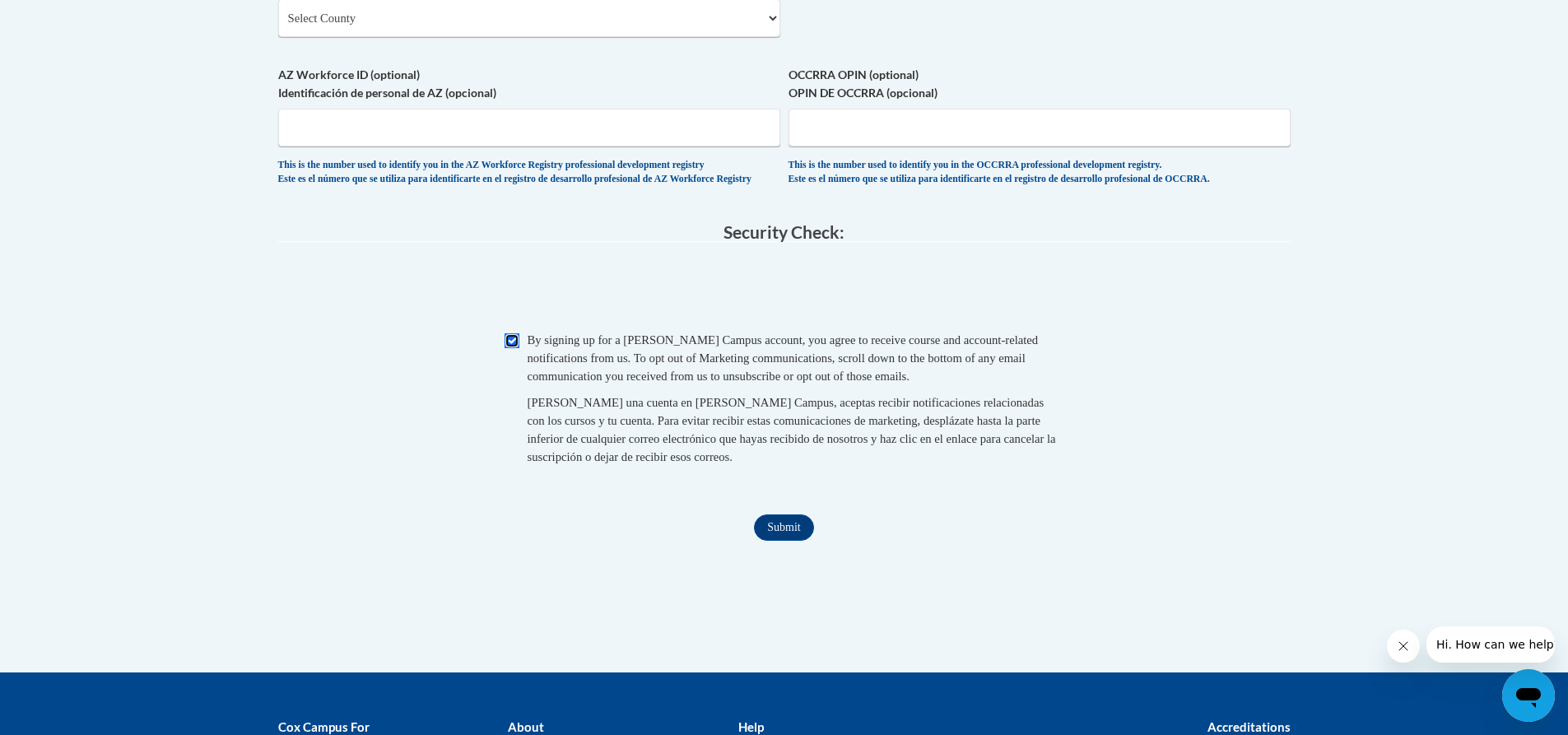
scroll to position [1565, 0]
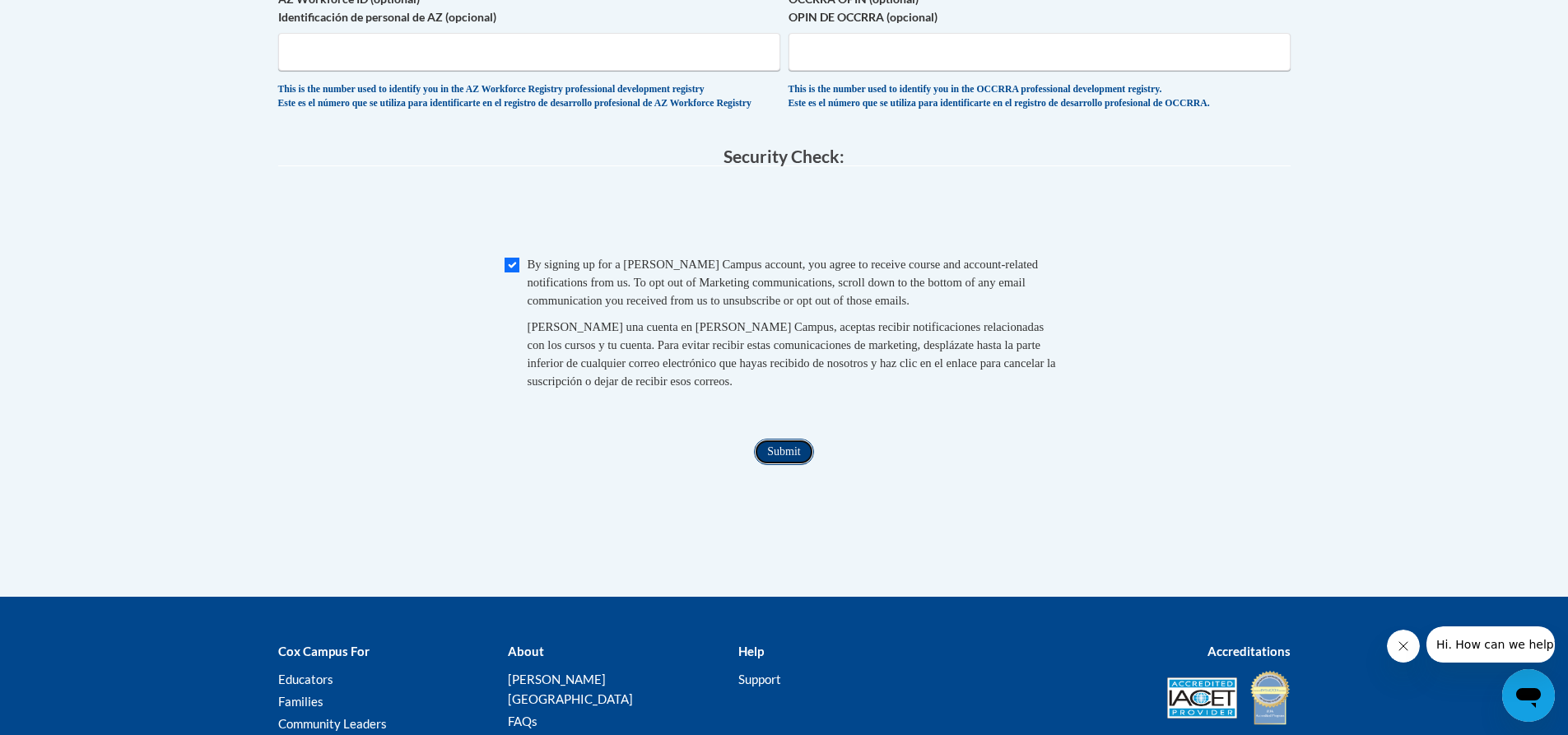
click at [779, 465] on input "Submit" at bounding box center [783, 452] width 60 height 26
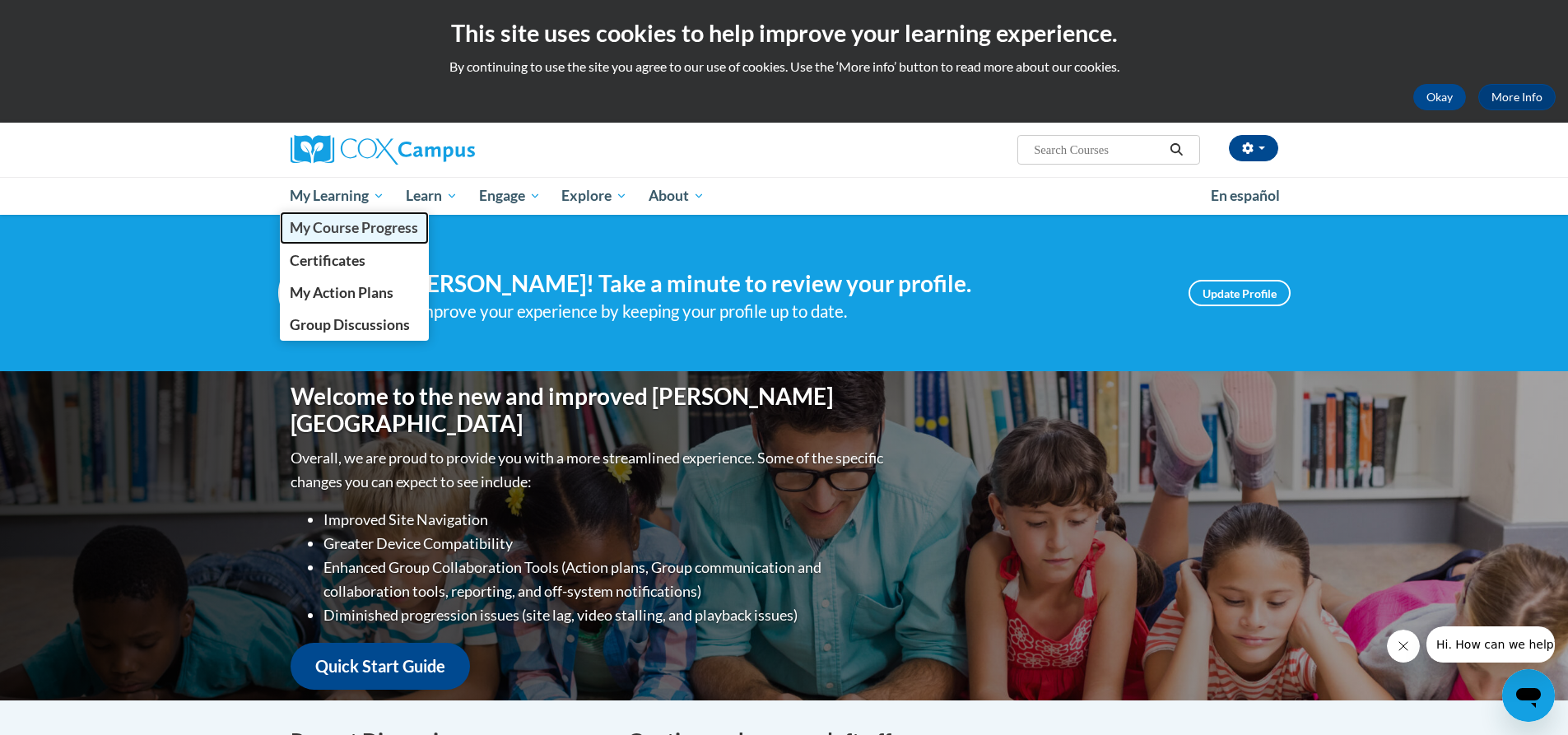
click at [359, 224] on span "My Course Progress" at bounding box center [354, 228] width 129 height 17
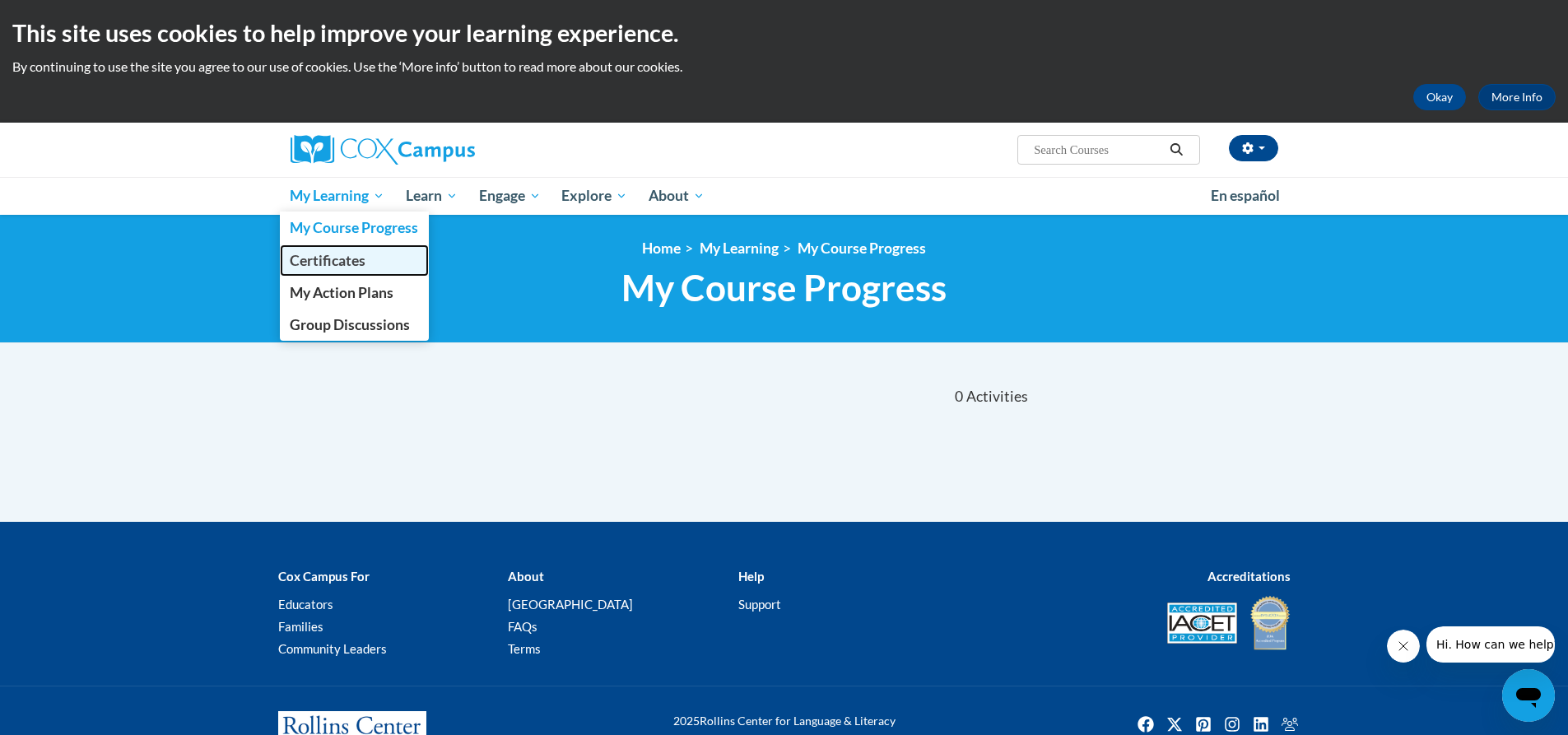
click at [362, 263] on span "Certificates" at bounding box center [327, 260] width 76 height 17
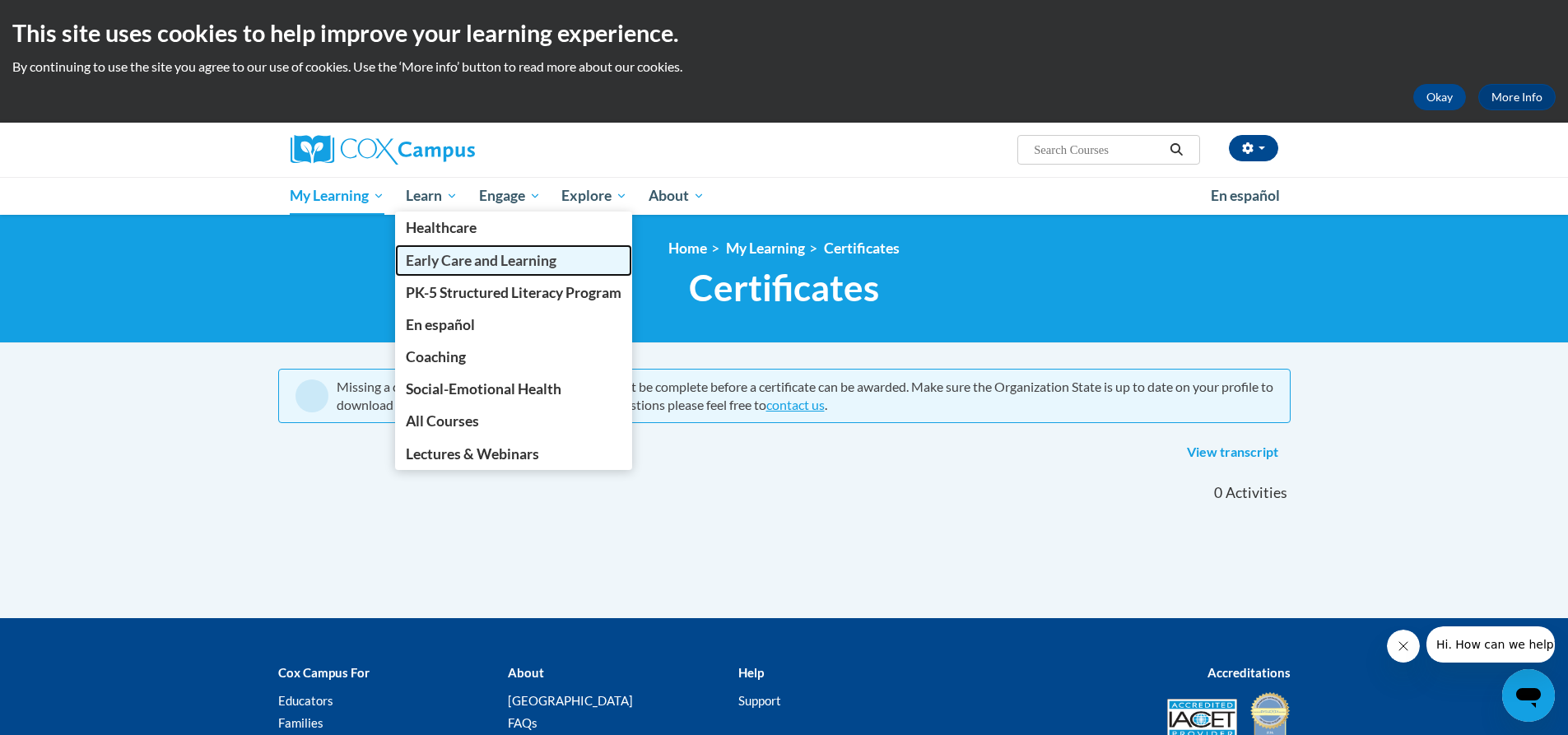
click at [430, 260] on span "Early Care and Learning" at bounding box center [480, 260] width 150 height 17
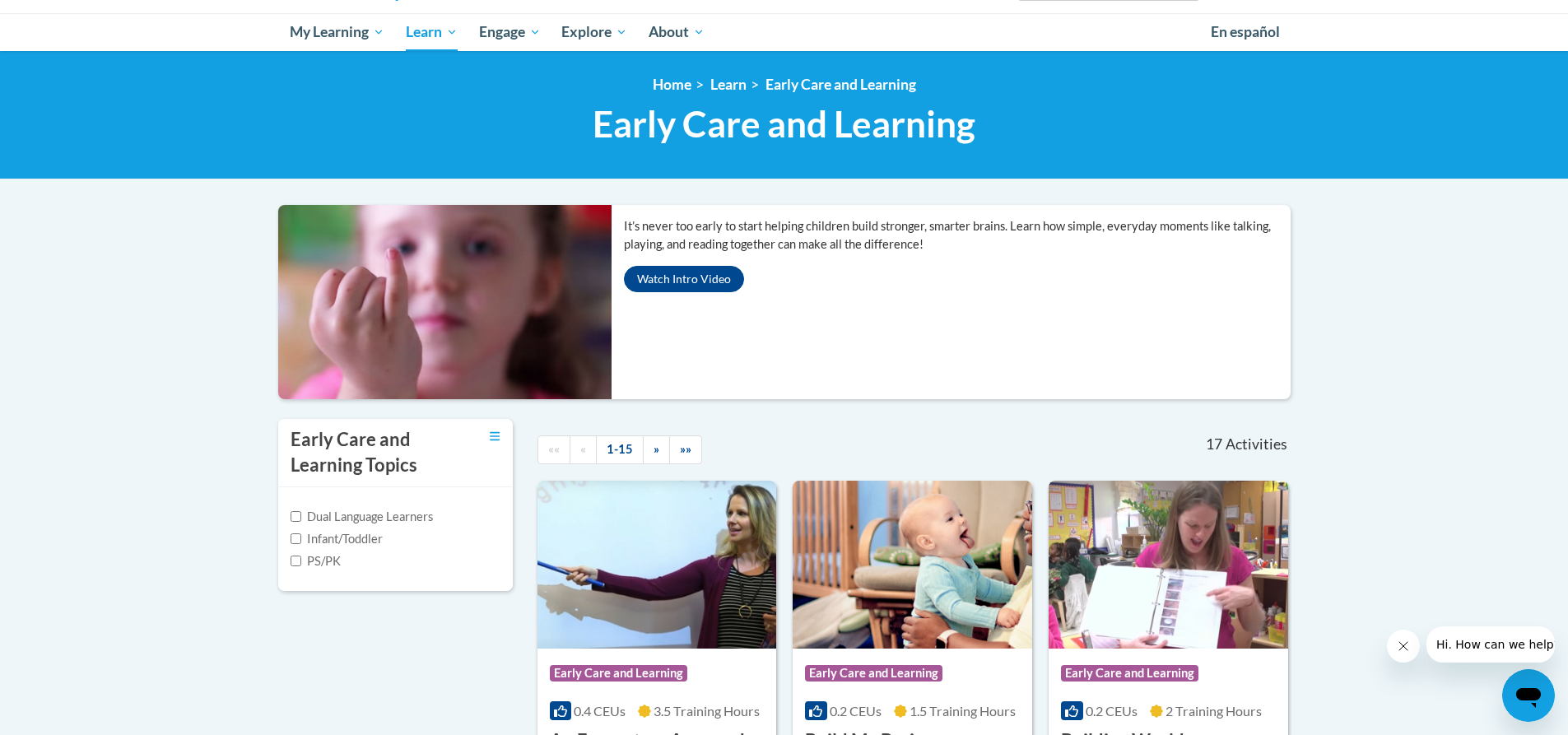
scroll to position [165, 0]
click at [297, 536] on input "Infant/Toddler" at bounding box center [295, 537] width 10 height 10
checkbox input "true"
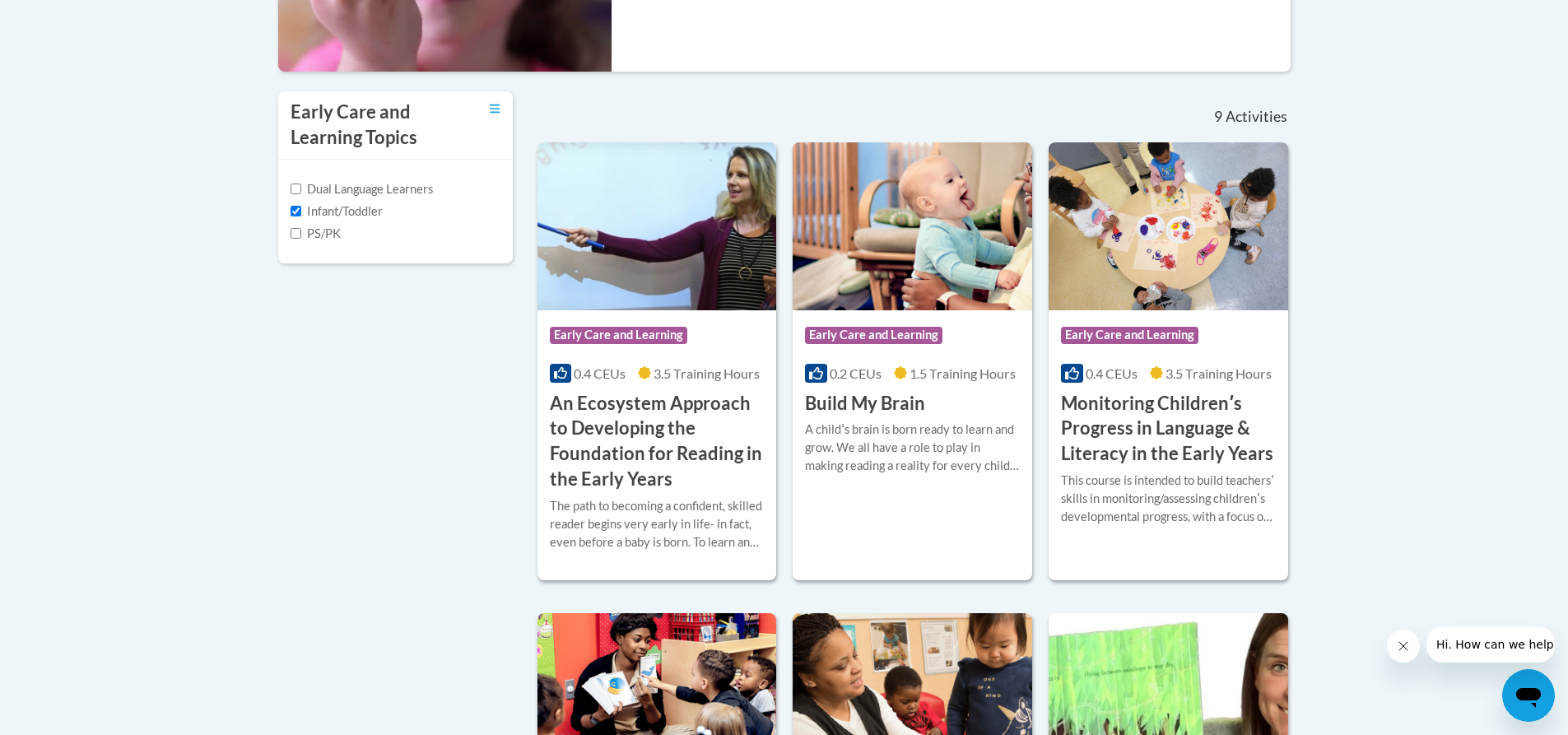
scroll to position [494, 0]
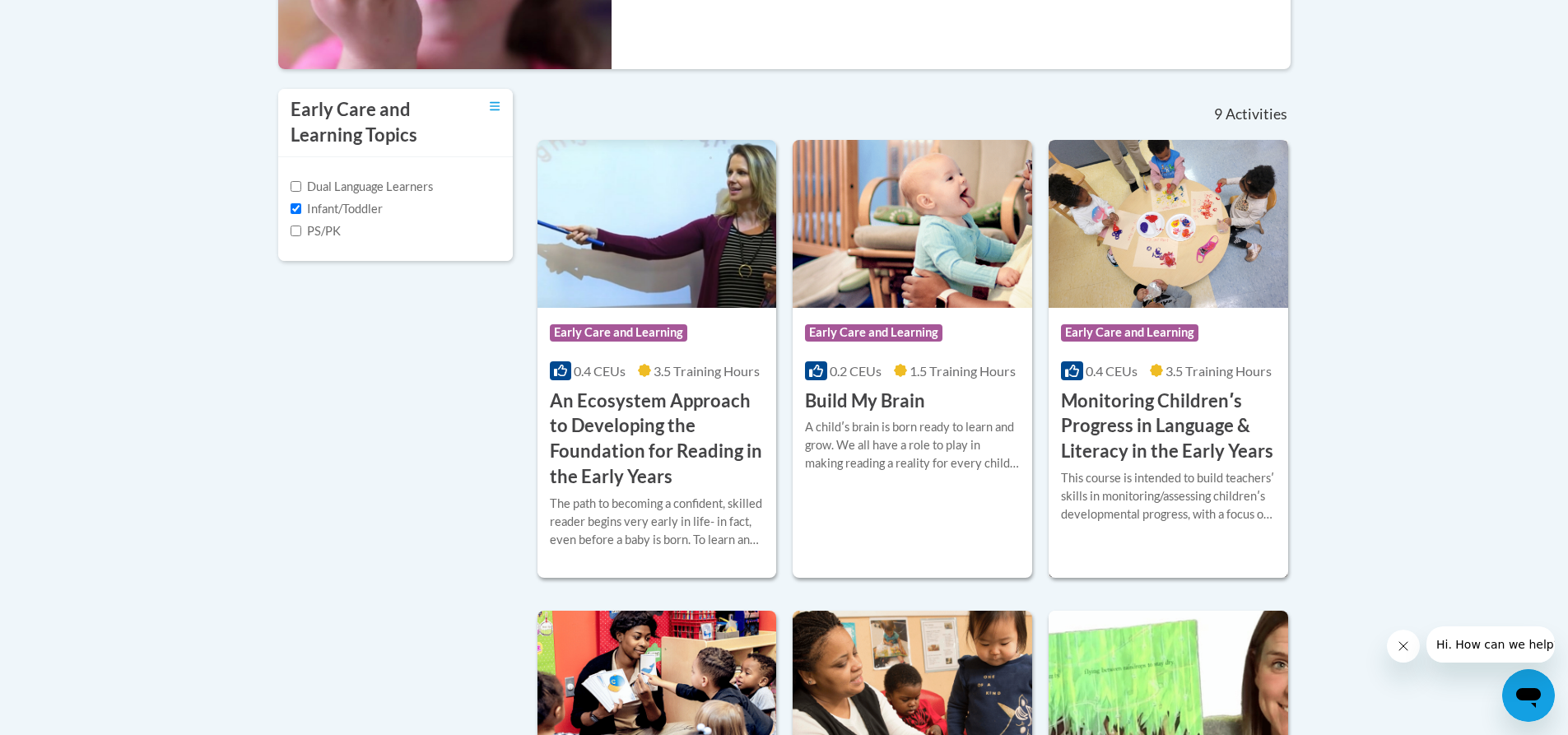
click at [1198, 440] on h3 "Monitoring Childrenʹs Progress in Language & Literacy in the Early Years" at bounding box center [1168, 427] width 215 height 76
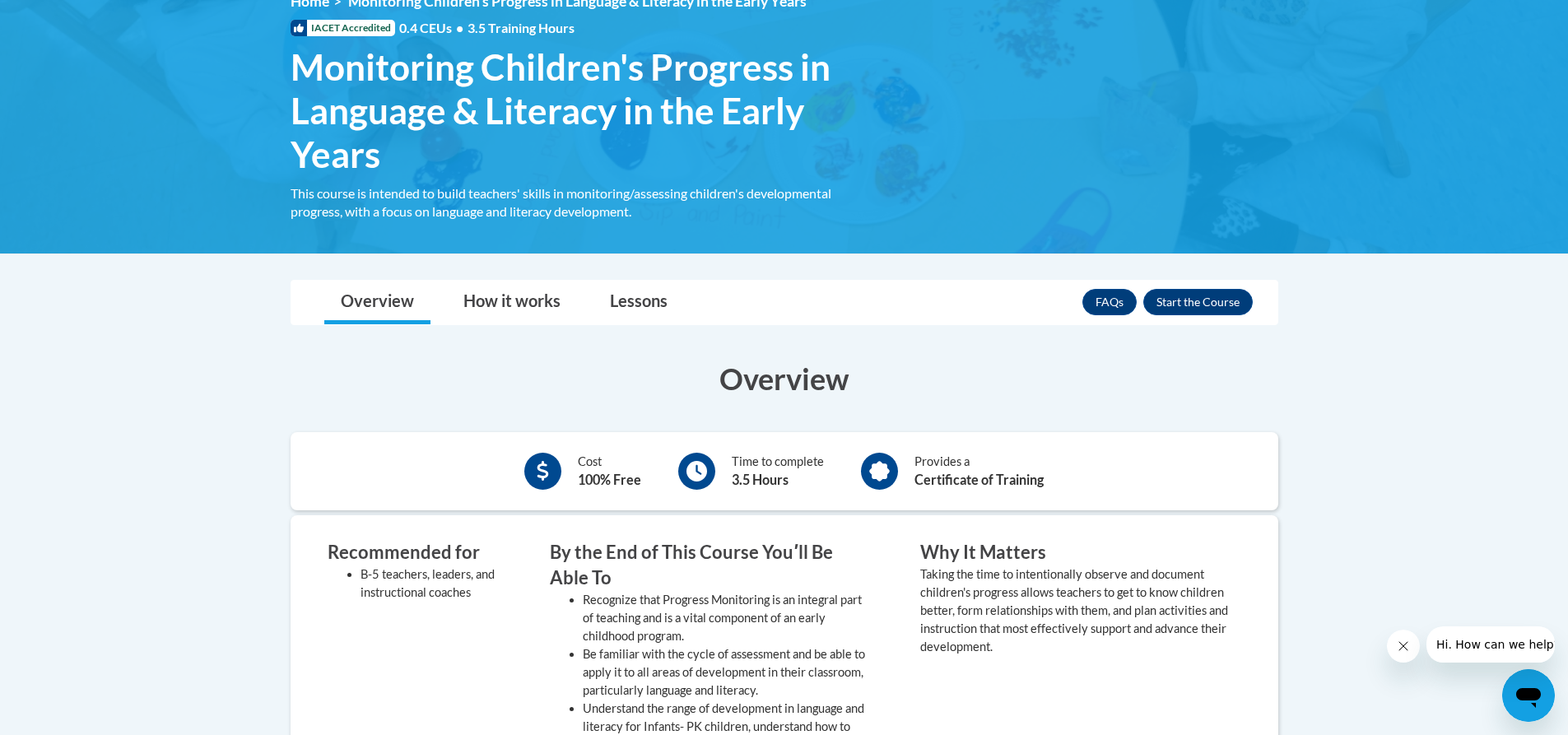
scroll to position [329, 0]
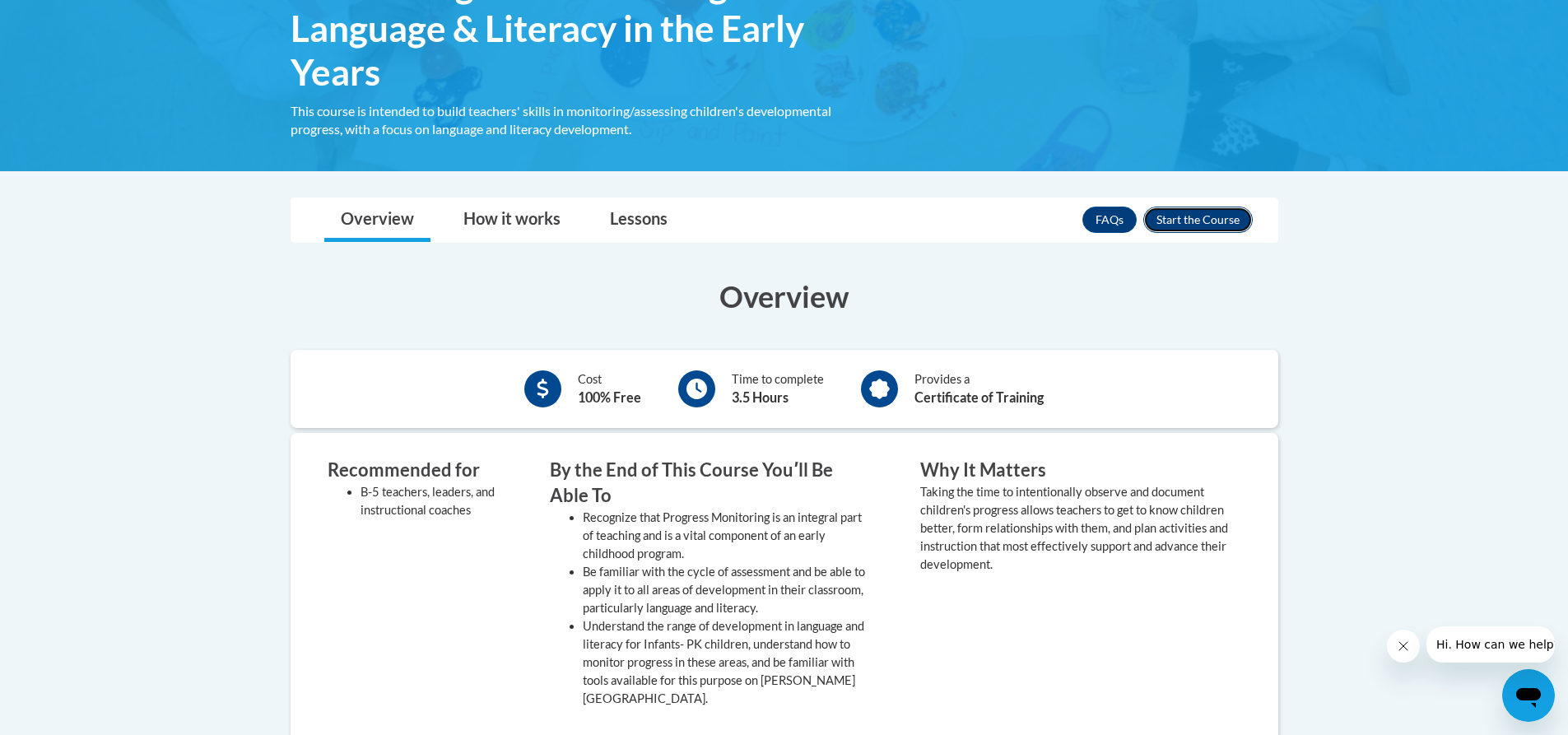
click at [1165, 219] on button "Enroll" at bounding box center [1198, 219] width 110 height 26
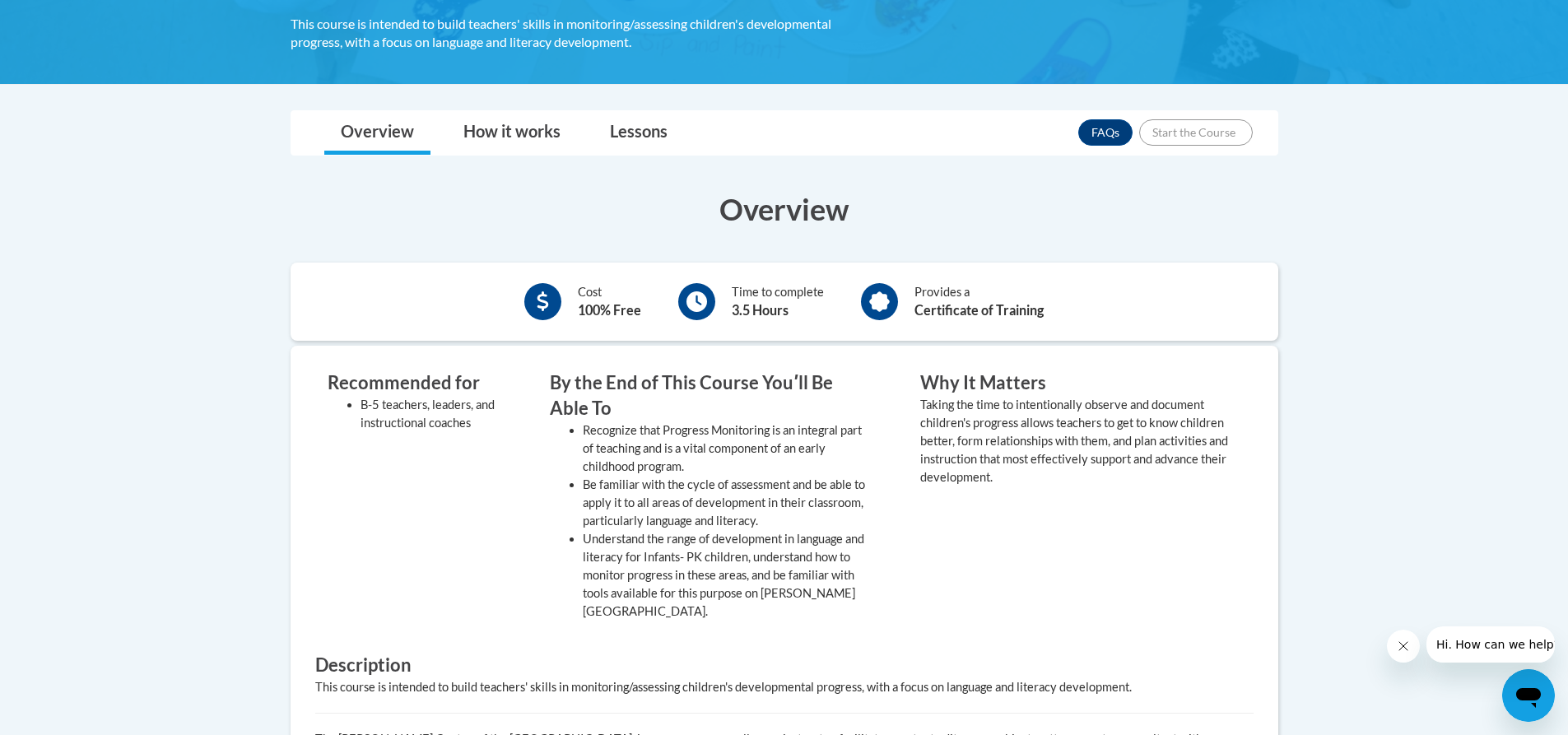
scroll to position [684, 0]
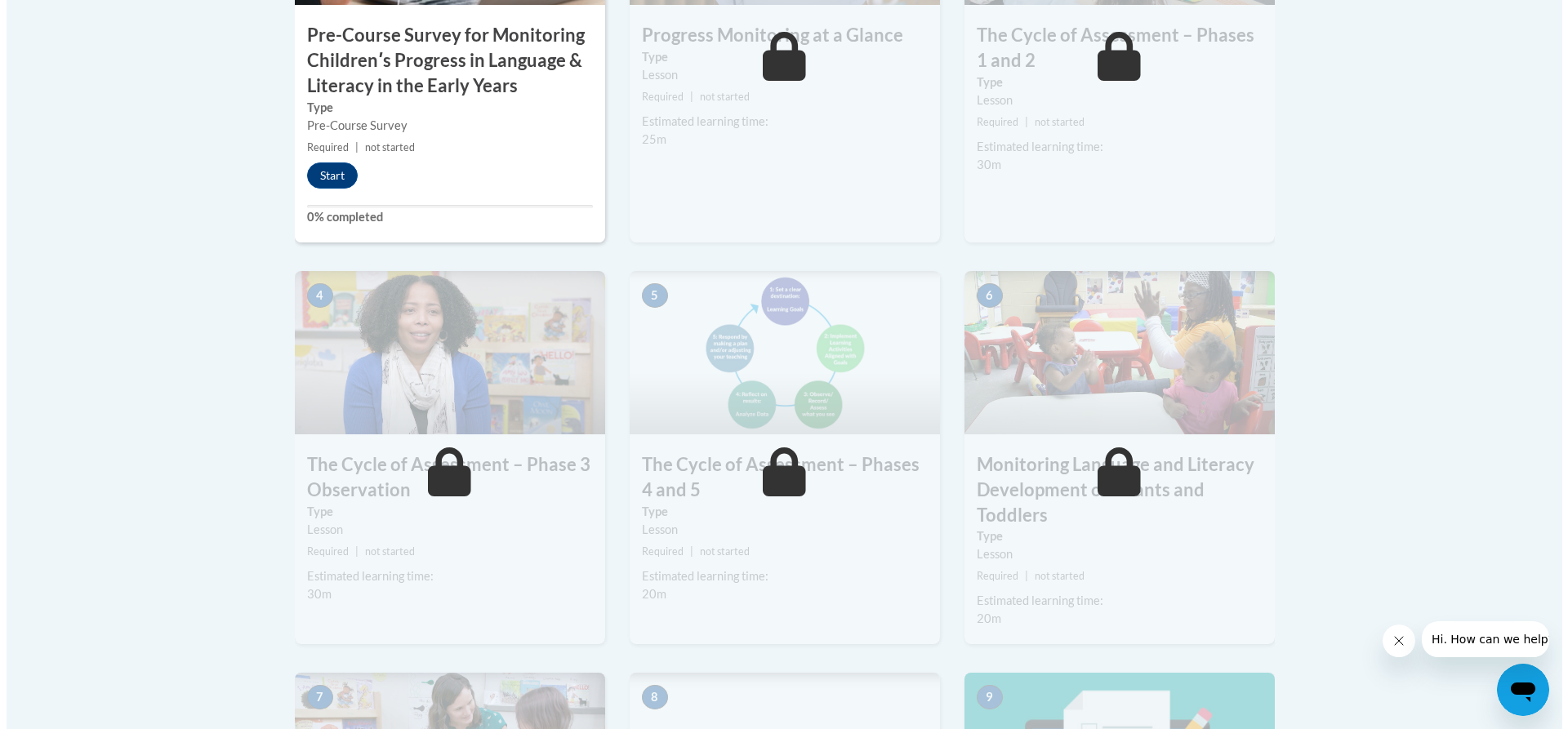
scroll to position [688, 0]
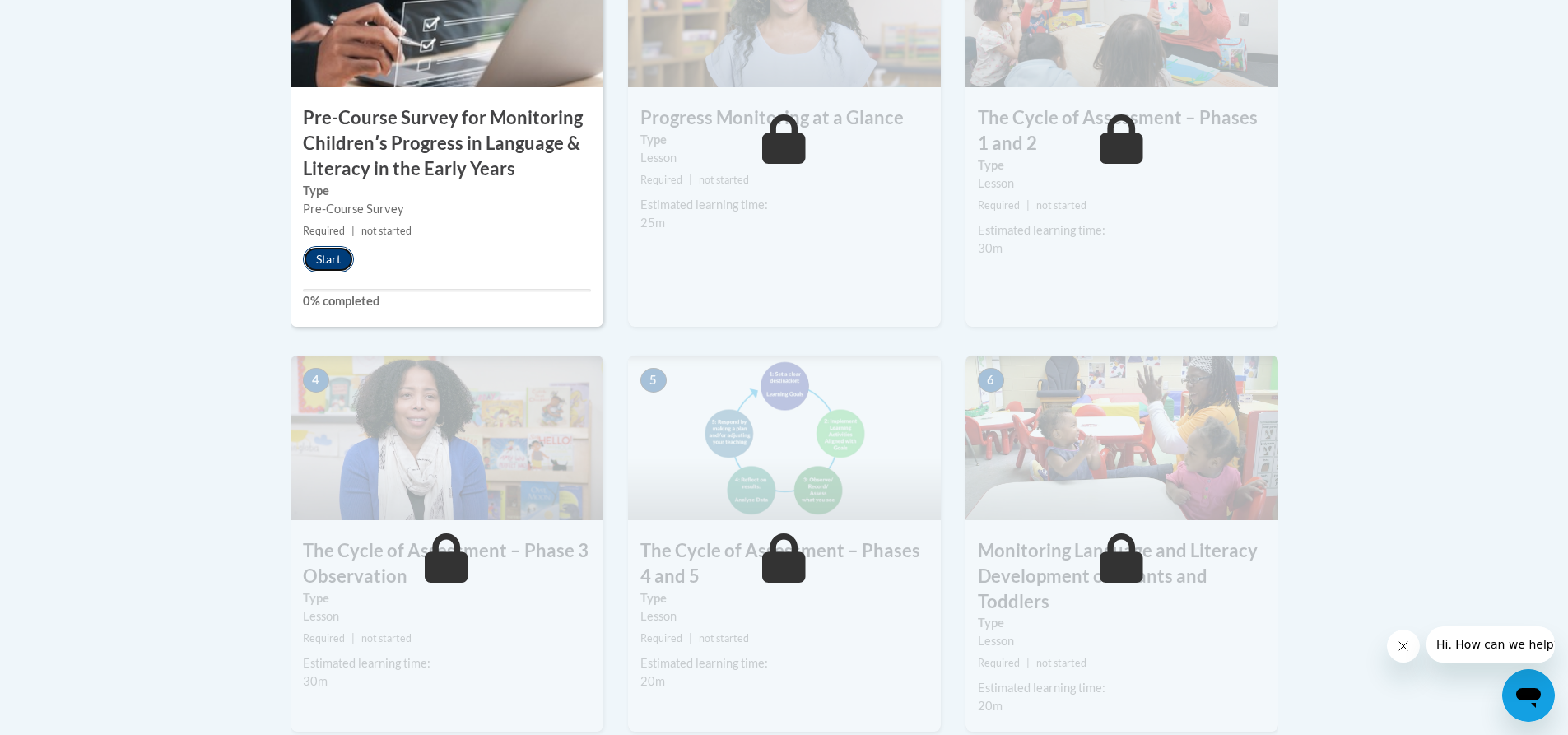
click at [346, 260] on button "Start" at bounding box center [328, 259] width 51 height 26
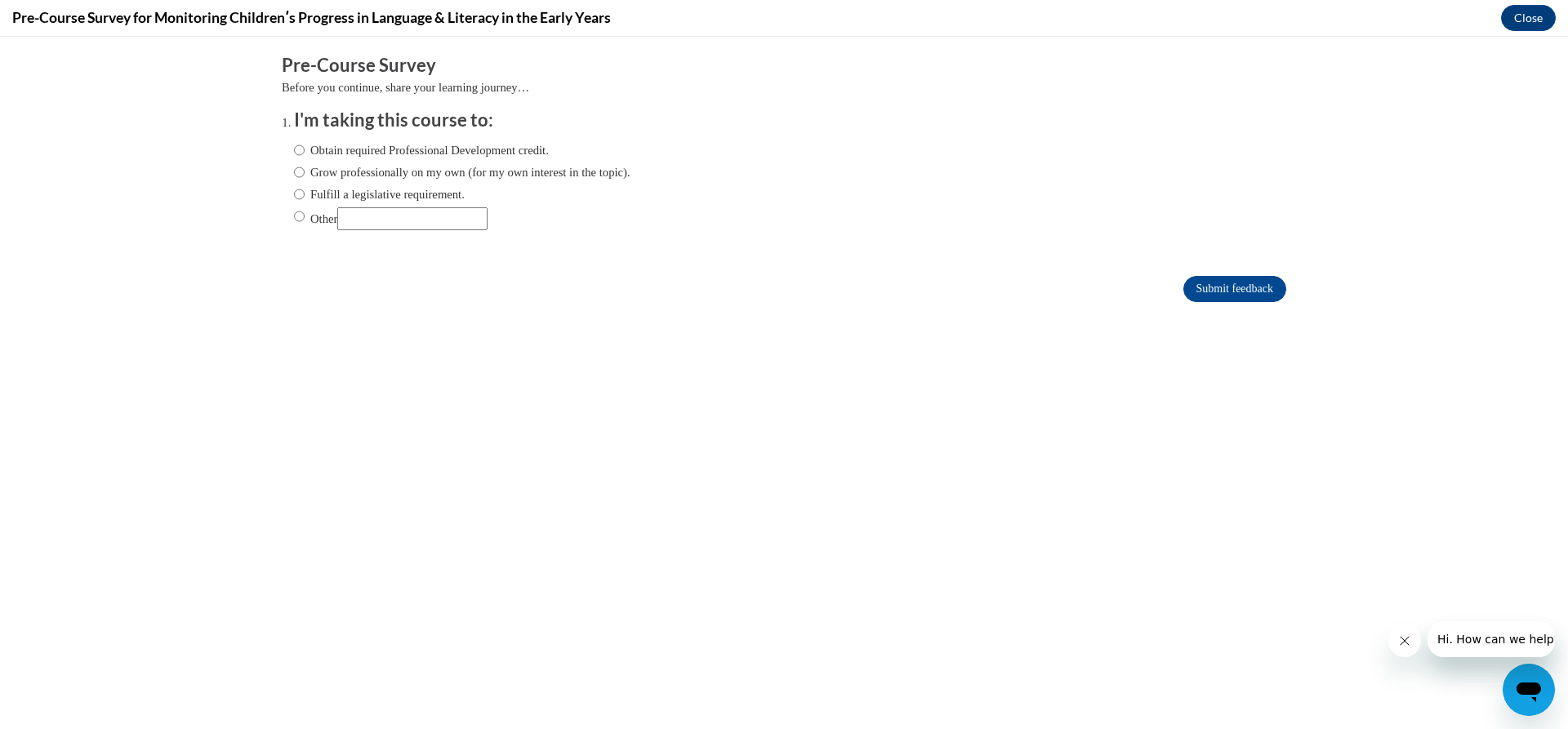
scroll to position [0, 0]
click at [294, 158] on input "Obtain required Professional Development credit." at bounding box center [298, 150] width 10 height 18
radio input "true"
click at [1239, 290] on input "Submit feedback" at bounding box center [1235, 289] width 103 height 26
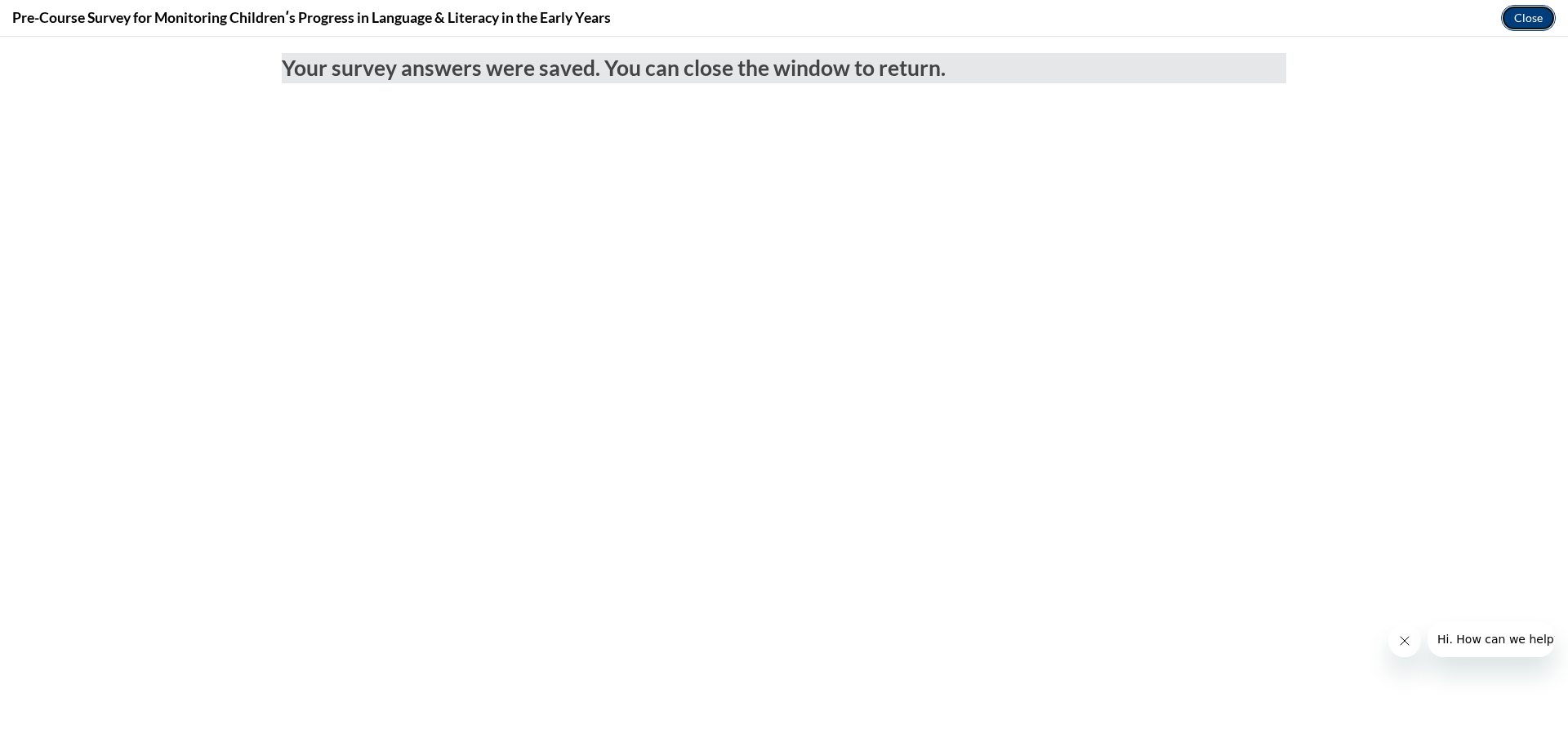
drag, startPoint x: 1541, startPoint y: 19, endPoint x: 1540, endPoint y: 29, distance: 10.0
click at [1541, 19] on button "Close" at bounding box center [1529, 18] width 54 height 26
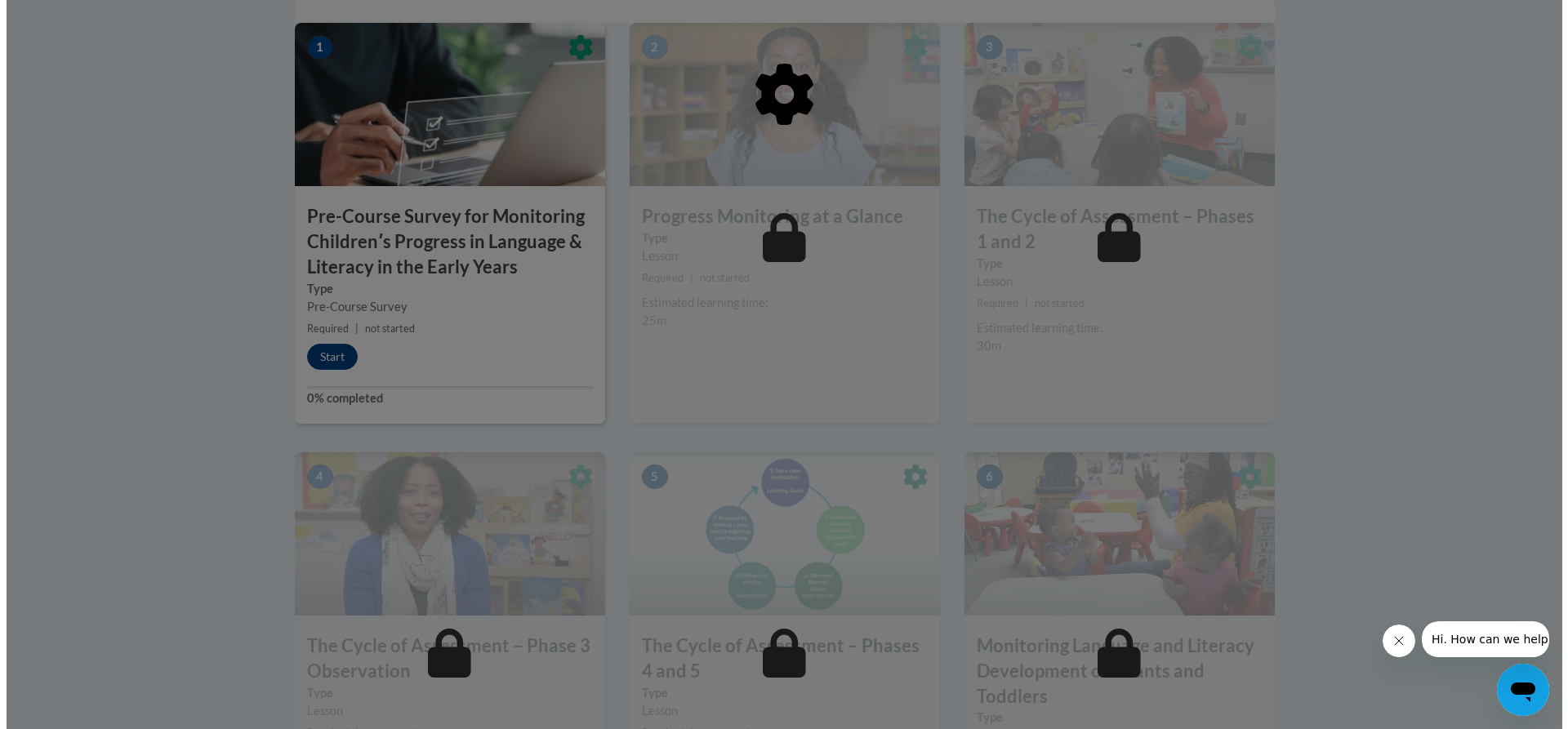
scroll to position [443, 0]
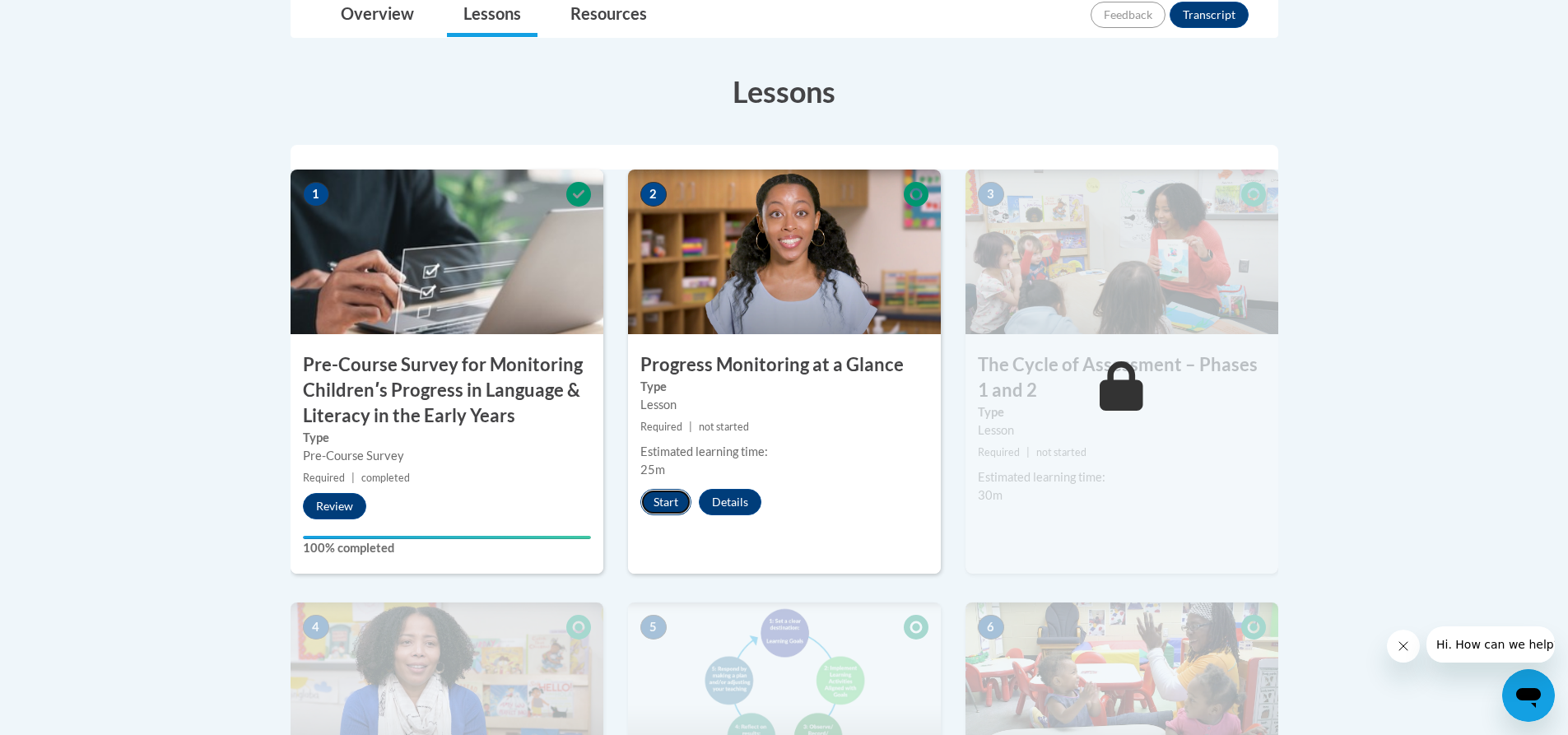
click at [652, 498] on button "Start" at bounding box center [666, 502] width 51 height 26
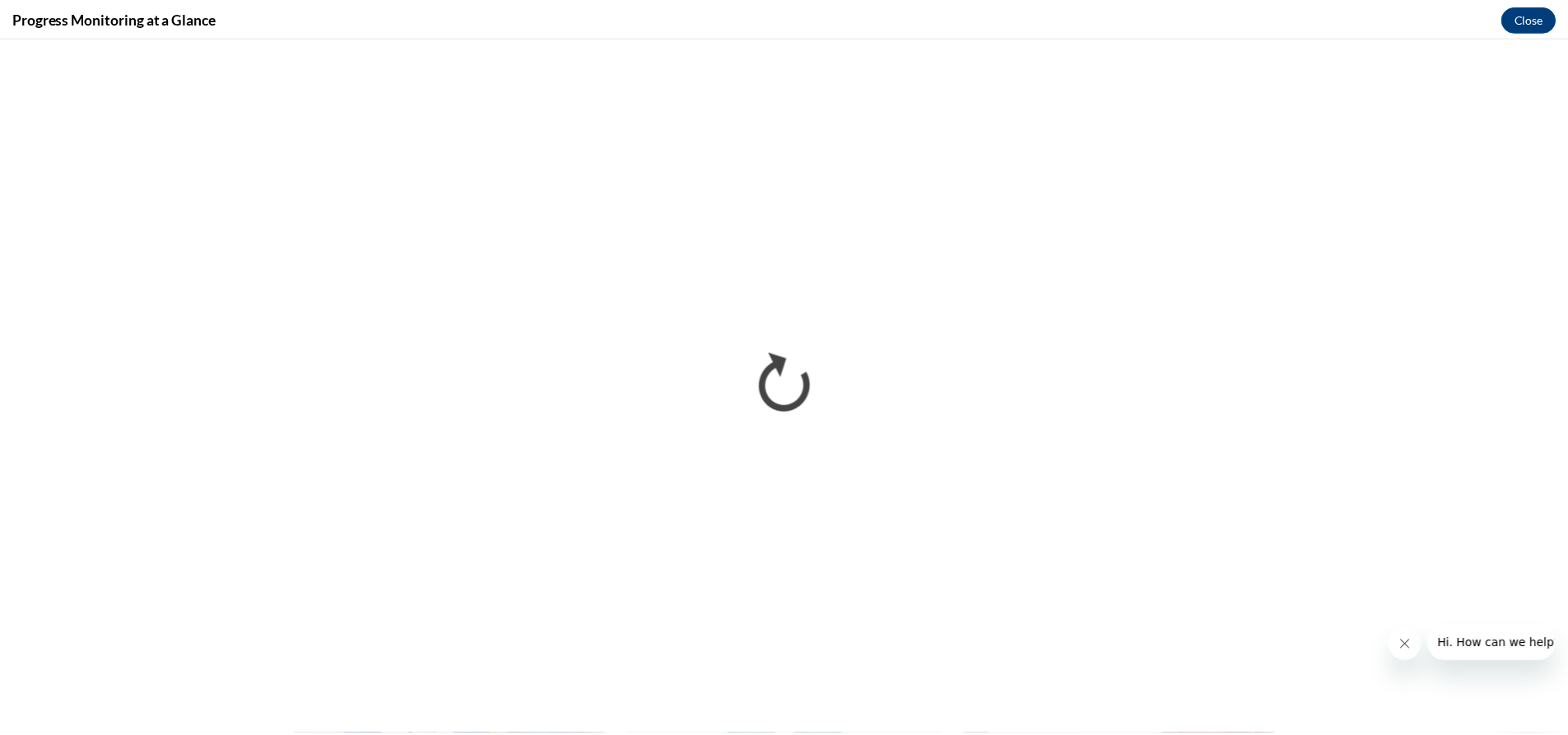
scroll to position [0, 0]
click at [1556, 23] on button "Close" at bounding box center [1541, 18] width 55 height 26
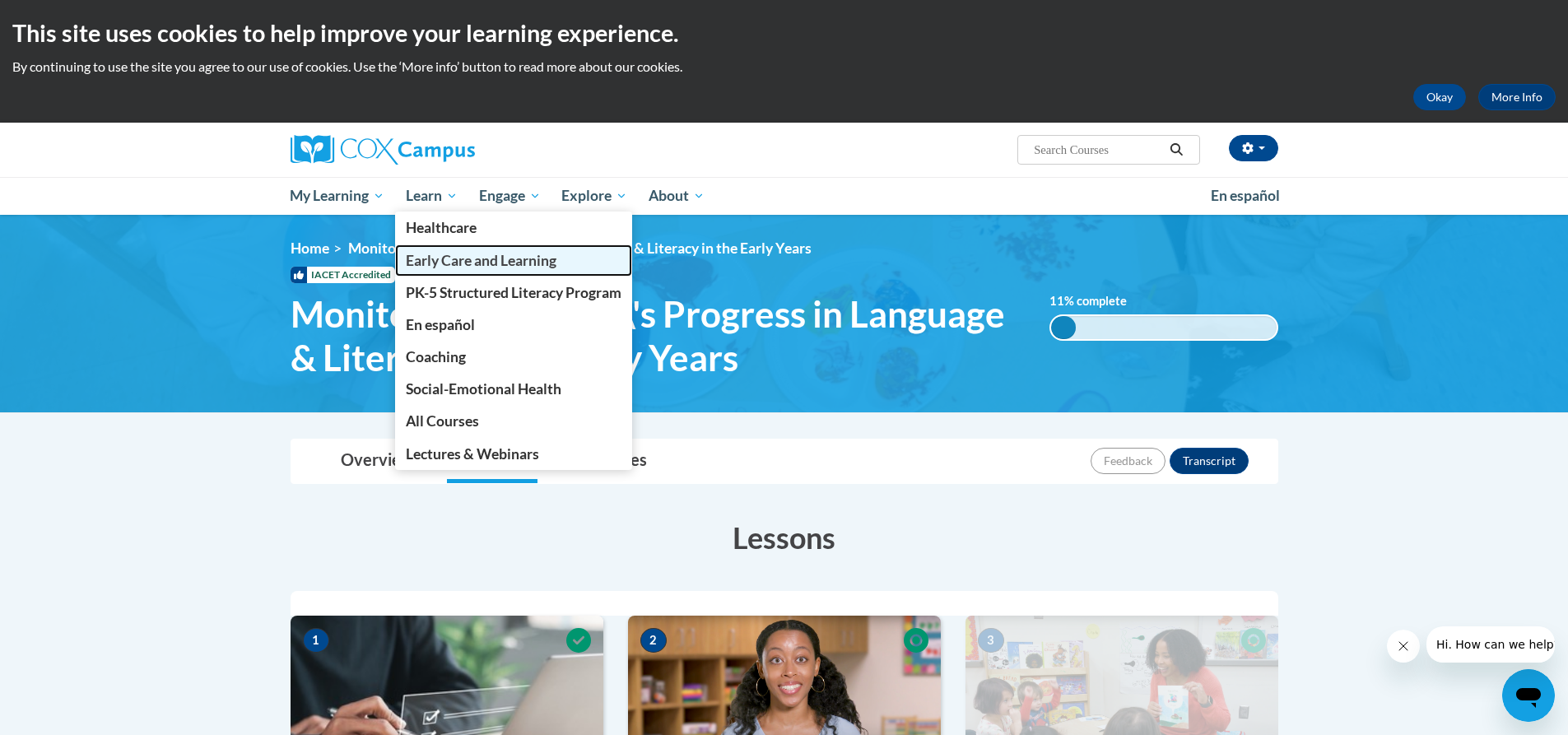
click at [449, 269] on span "Early Care and Learning" at bounding box center [480, 260] width 150 height 17
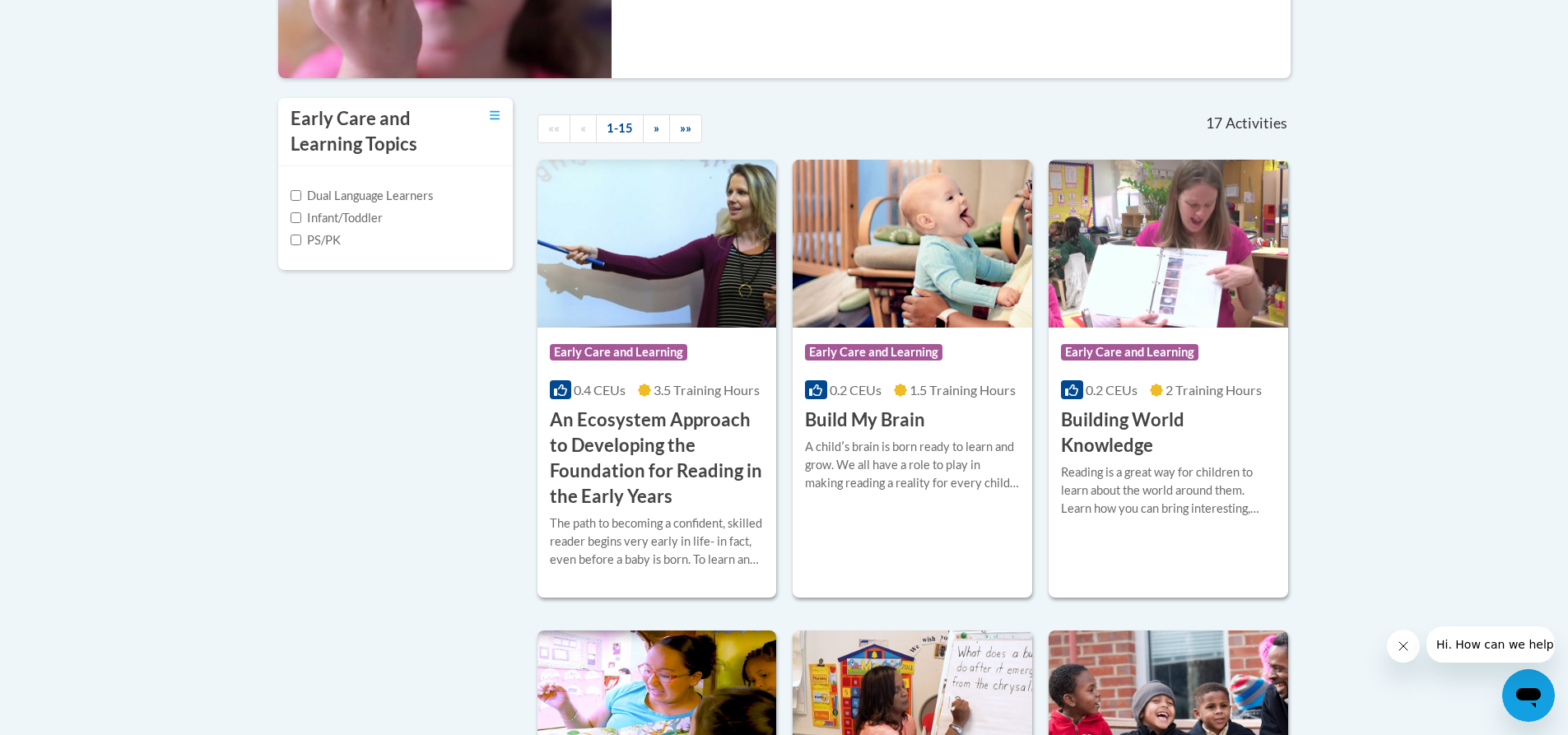
scroll to position [494, 0]
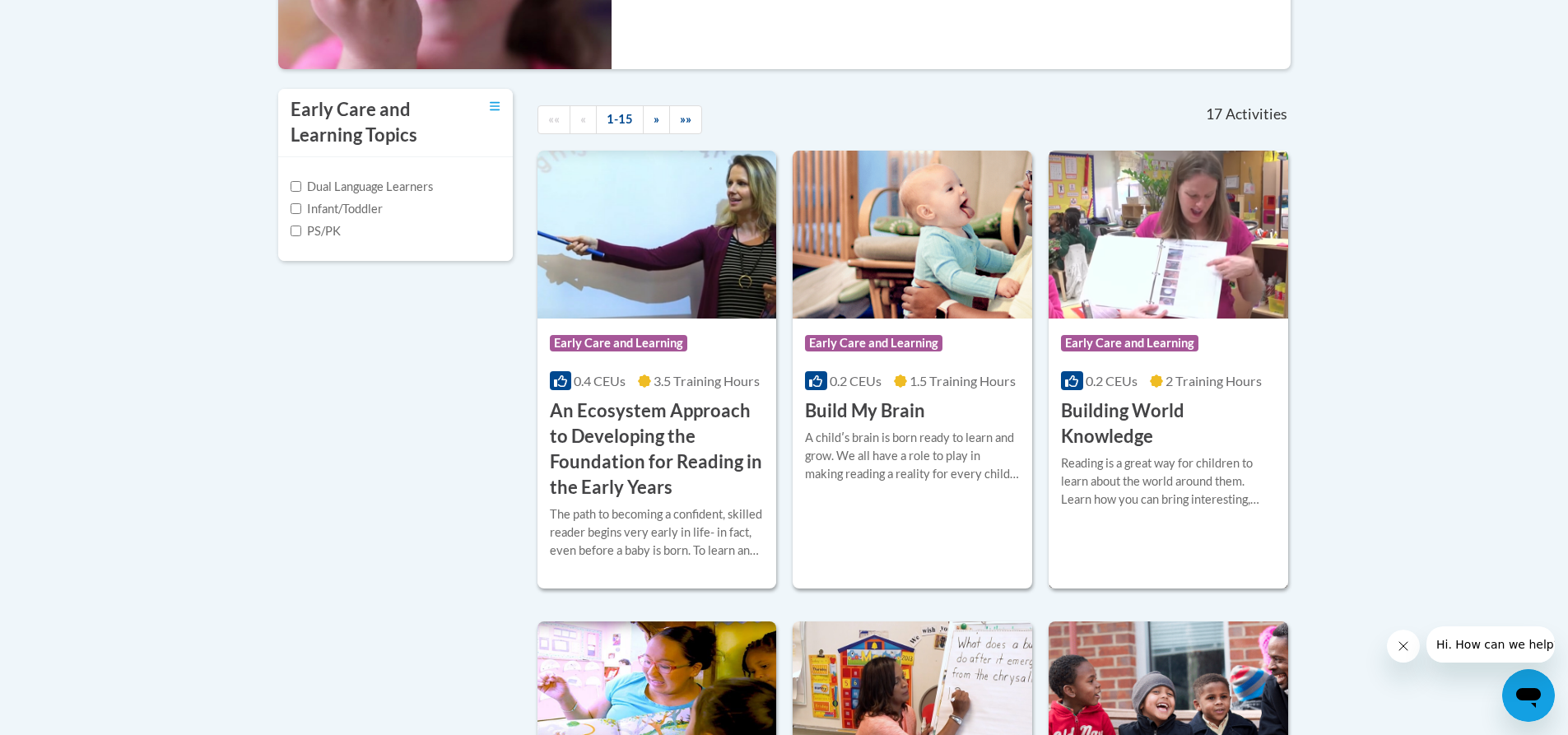
click at [1149, 324] on div "Course Category: Early Care and Learning 0.2 CEUs 2 Training Hours COURSE Build…" at bounding box center [1168, 384] width 239 height 131
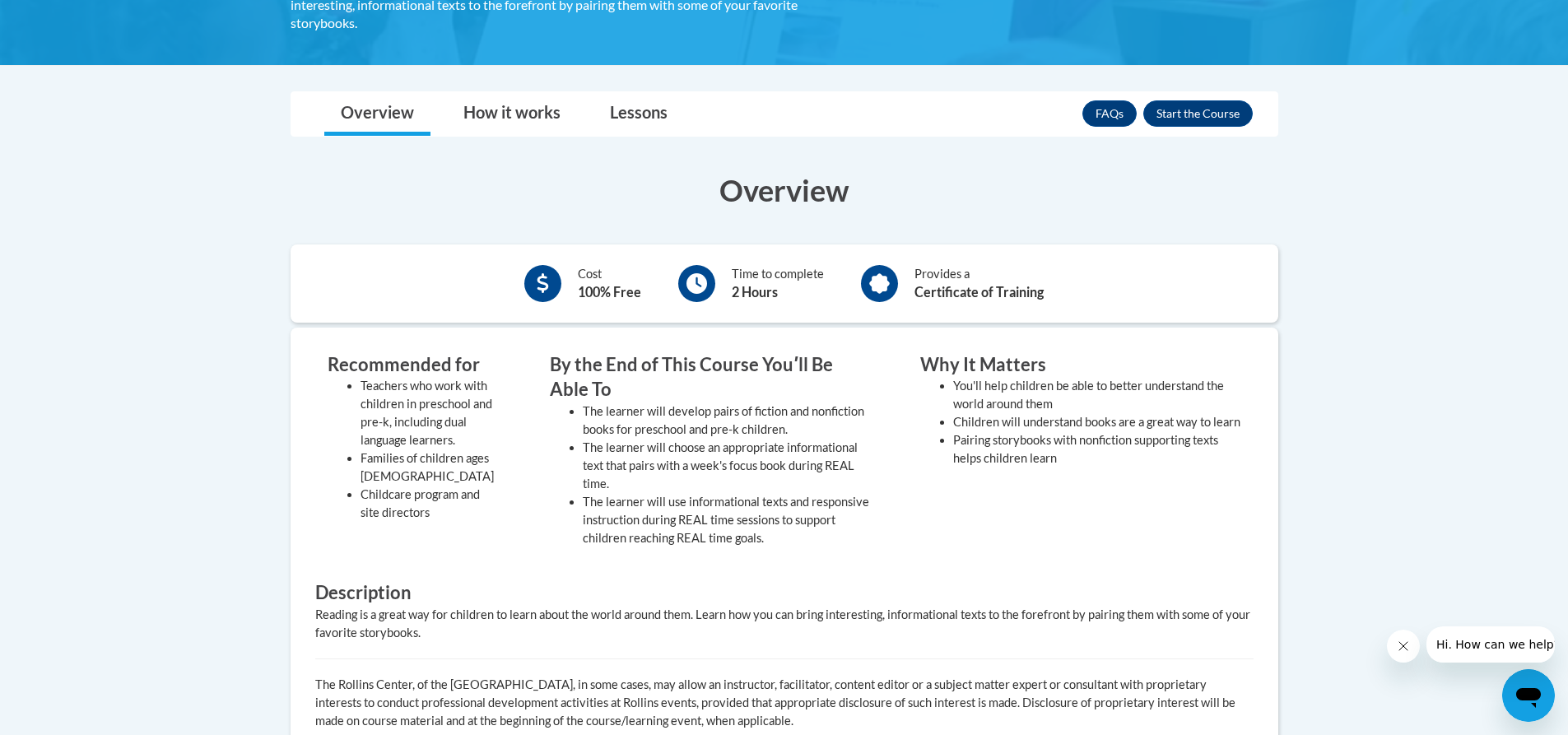
scroll to position [165, 0]
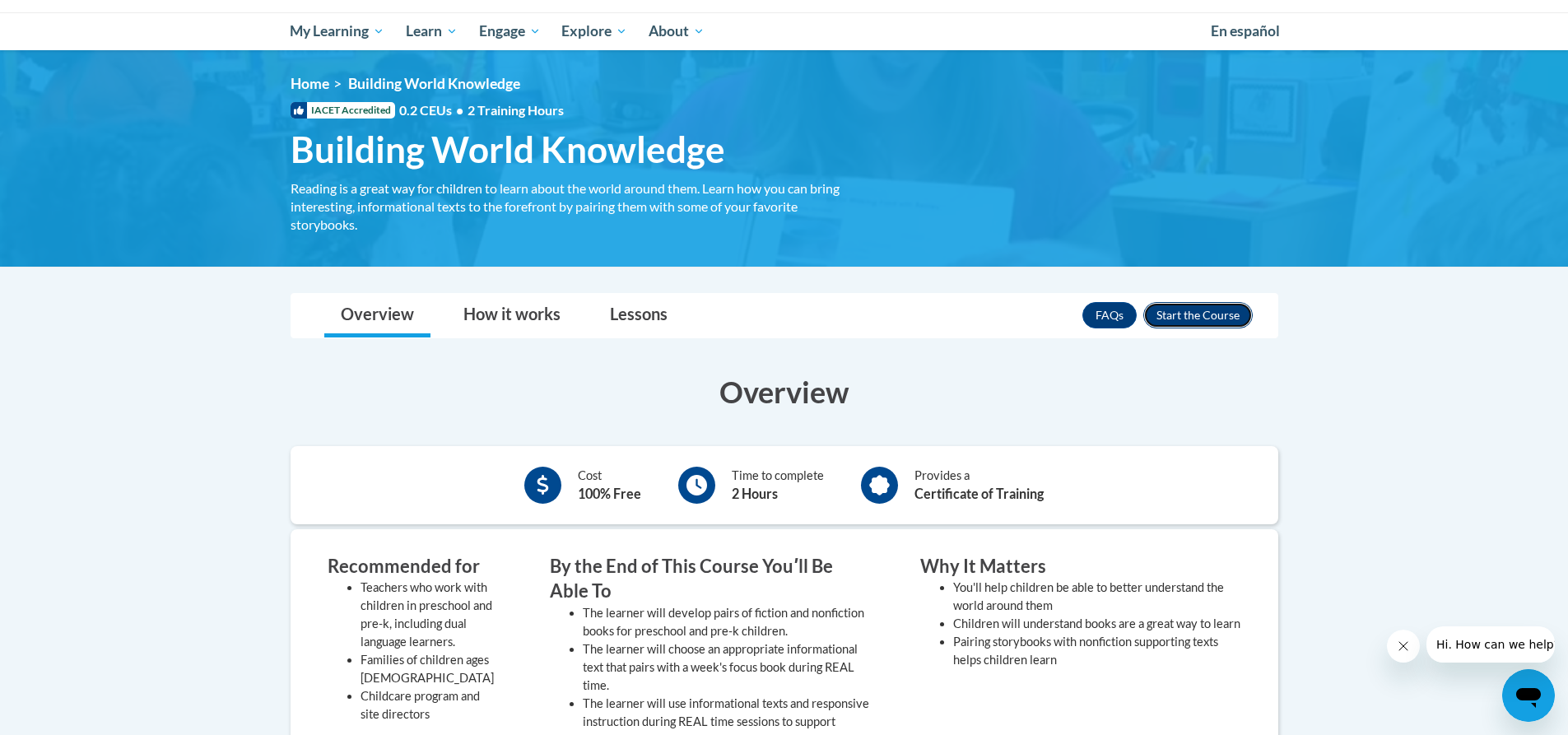
click at [1222, 318] on button "Enroll" at bounding box center [1198, 315] width 110 height 26
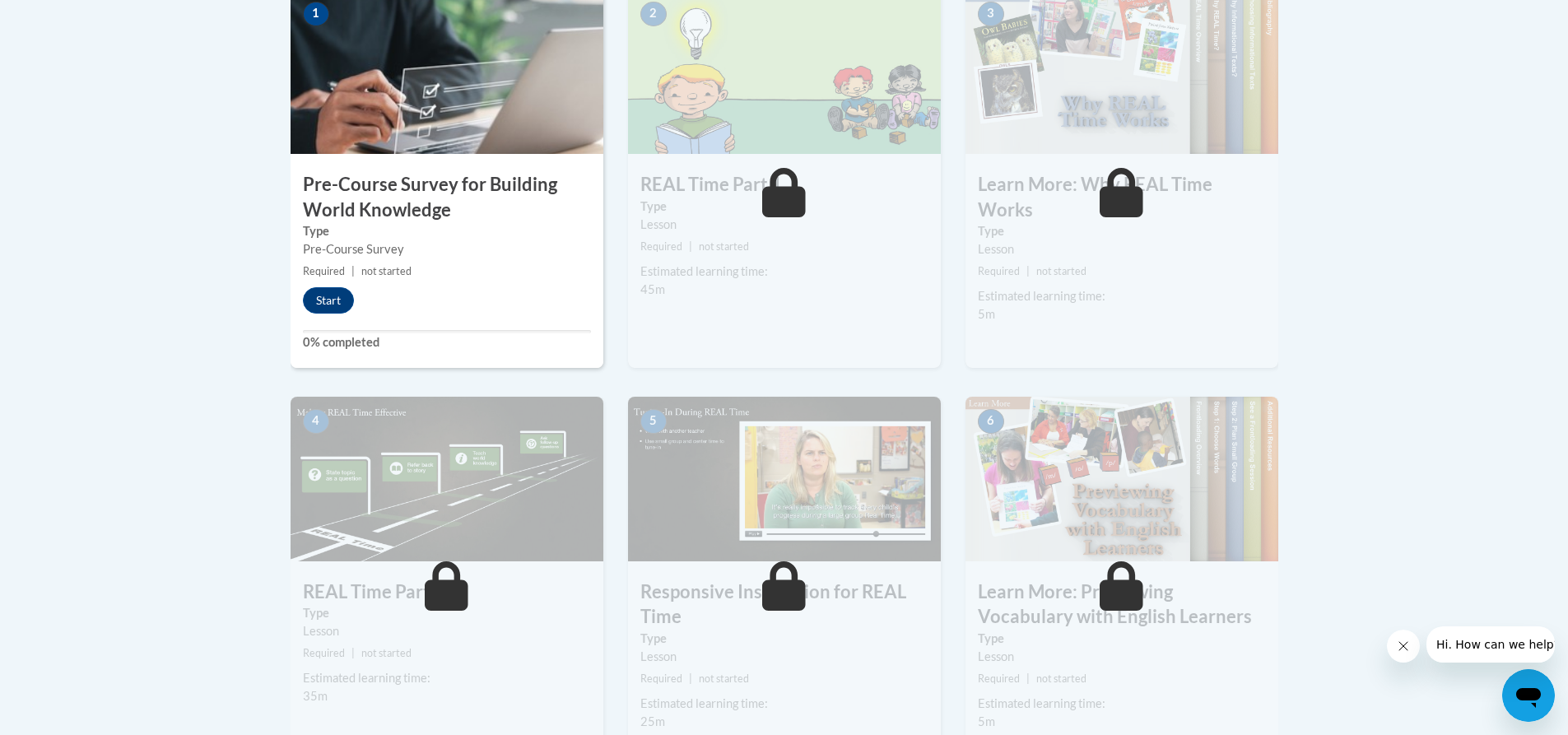
scroll to position [494, 0]
